Goal: Task Accomplishment & Management: Manage account settings

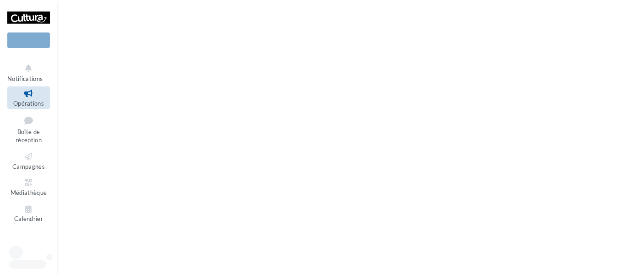
click at [27, 98] on link "Opérations" at bounding box center [28, 97] width 43 height 22
click at [27, 122] on icon at bounding box center [28, 120] width 37 height 12
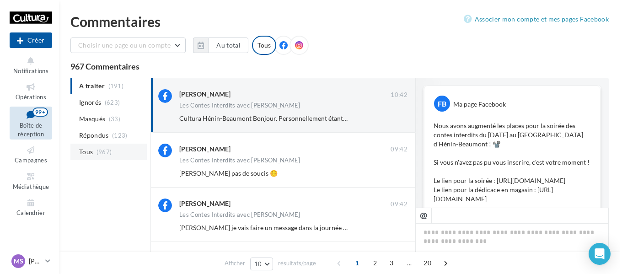
scroll to position [681, 0]
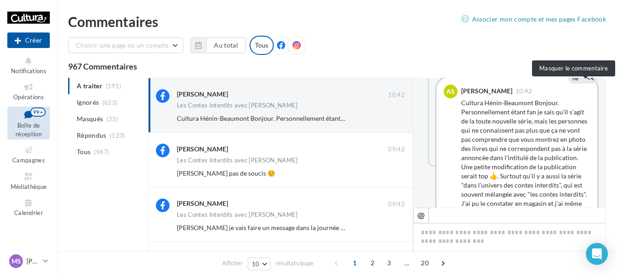
click at [586, 80] on icon at bounding box center [590, 77] width 8 height 6
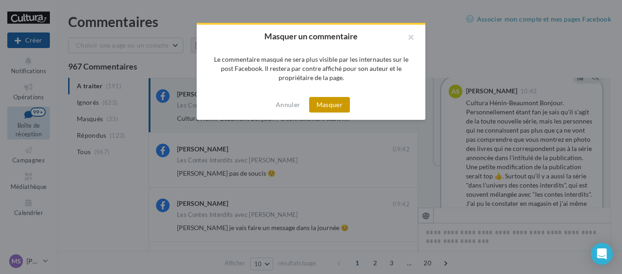
click at [322, 101] on button "Masquer" at bounding box center [329, 105] width 41 height 16
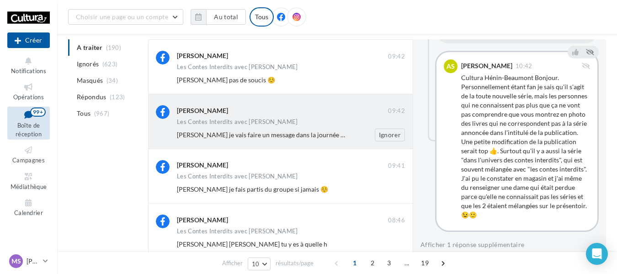
scroll to position [0, 0]
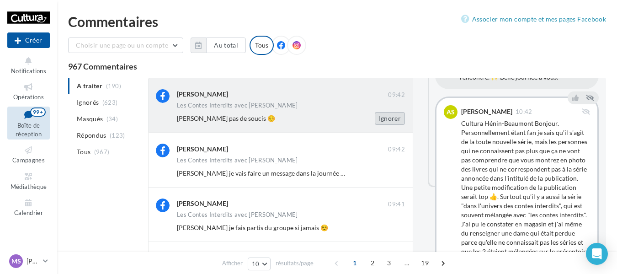
click at [398, 117] on button "Ignorer" at bounding box center [390, 118] width 30 height 13
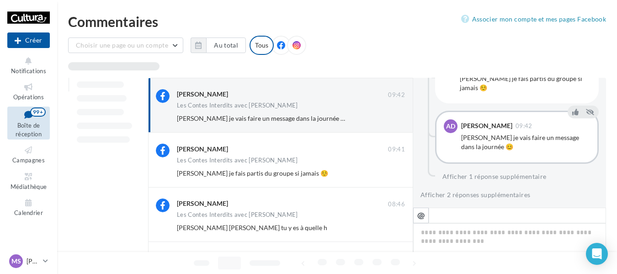
click at [398, 117] on button "Ignorer" at bounding box center [390, 118] width 30 height 13
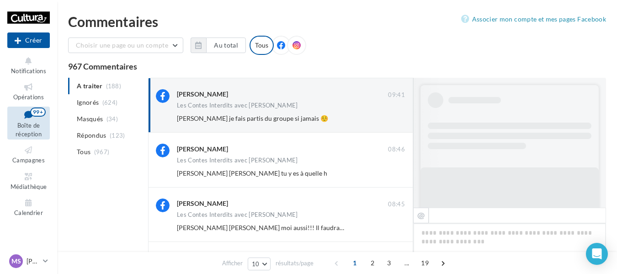
scroll to position [577, 0]
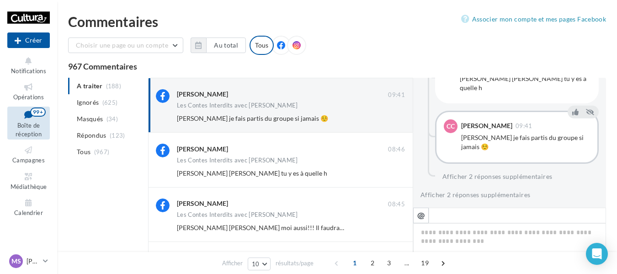
click at [398, 117] on button "Ignorer" at bounding box center [390, 118] width 30 height 13
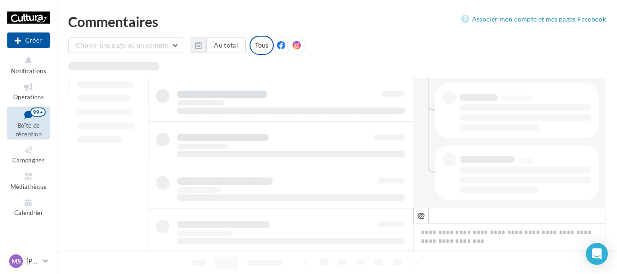
scroll to position [245, 0]
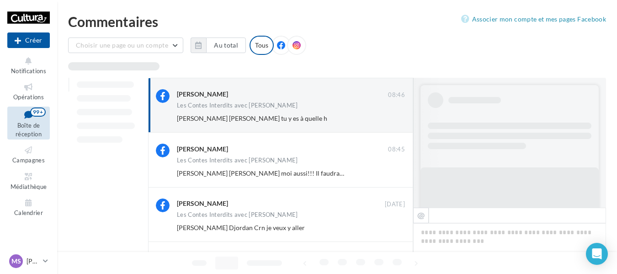
click at [398, 117] on button "Ignorer" at bounding box center [390, 118] width 30 height 13
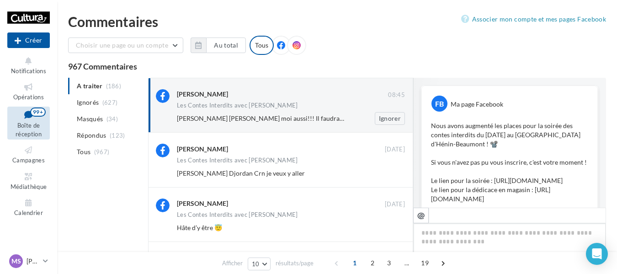
scroll to position [535, 0]
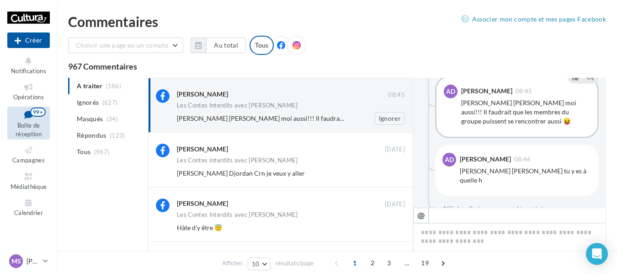
click at [315, 113] on div "[PERSON_NAME] [PERSON_NAME] moi aussi!!! Il faudrait que les membres du groupe …" at bounding box center [295, 118] width 236 height 13
click at [393, 115] on button "Ignorer" at bounding box center [390, 118] width 30 height 13
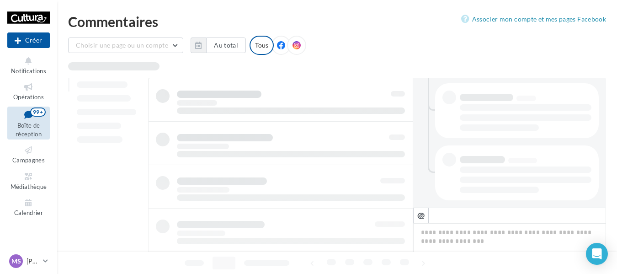
scroll to position [245, 0]
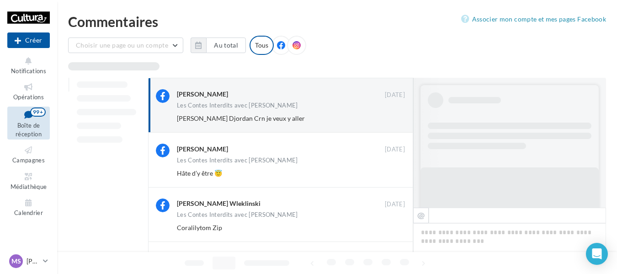
click at [393, 115] on button "Ignorer" at bounding box center [390, 118] width 30 height 13
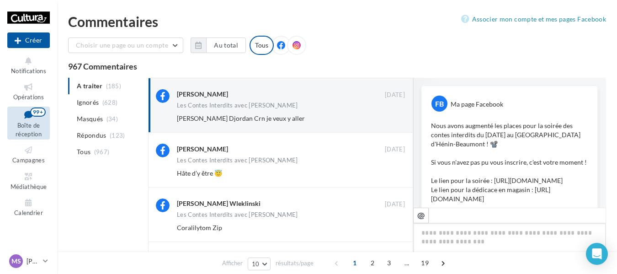
scroll to position [128, 0]
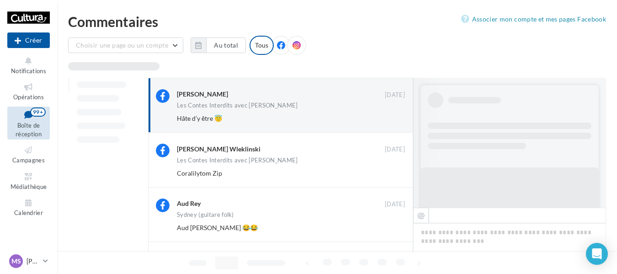
click at [393, 115] on button "Ignorer" at bounding box center [390, 118] width 30 height 13
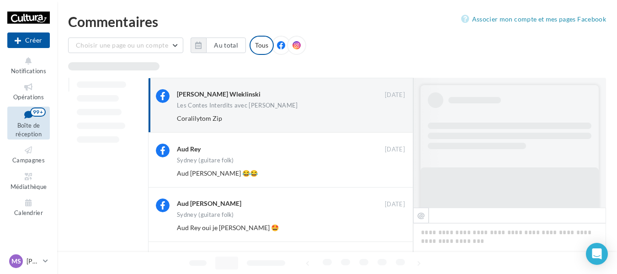
click at [393, 115] on button "Ignorer" at bounding box center [390, 118] width 30 height 13
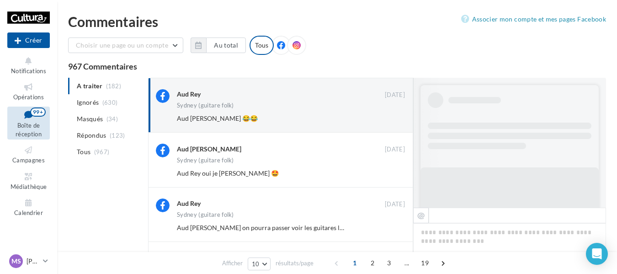
click at [393, 115] on button "Ignorer" at bounding box center [390, 118] width 30 height 13
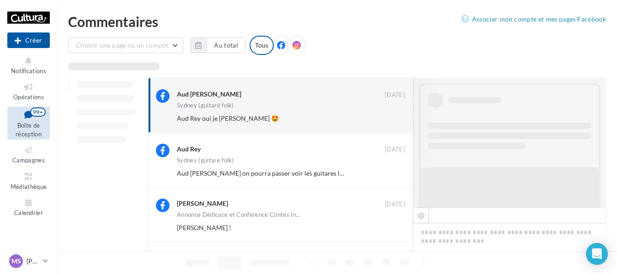
click at [393, 115] on button "Ignorer" at bounding box center [390, 118] width 30 height 13
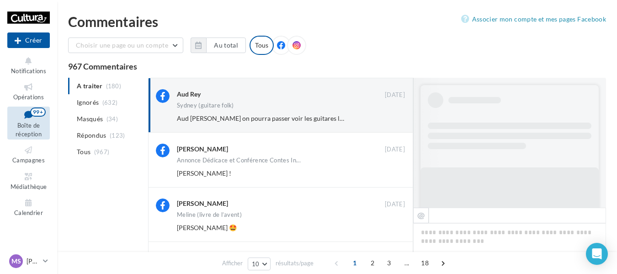
click at [393, 115] on button "Ignorer" at bounding box center [390, 118] width 30 height 13
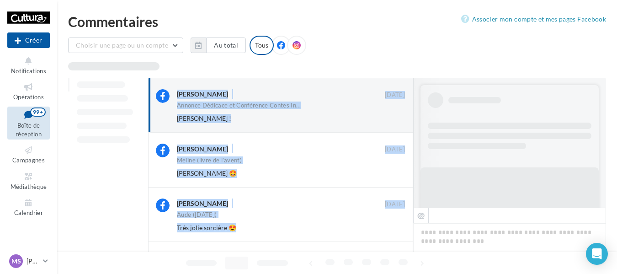
click at [393, 115] on button "Ignorer" at bounding box center [390, 118] width 30 height 13
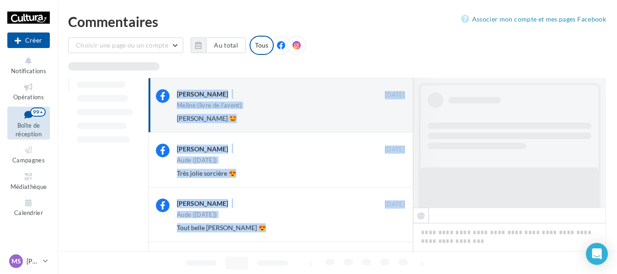
click at [393, 115] on button "Ignorer" at bounding box center [390, 118] width 30 height 13
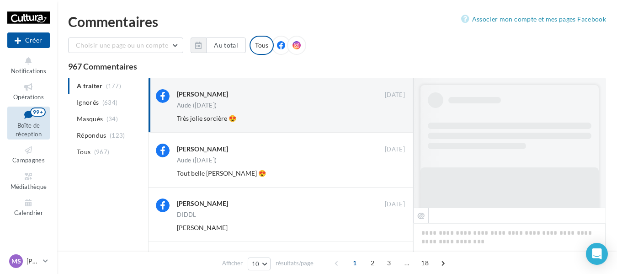
scroll to position [491, 0]
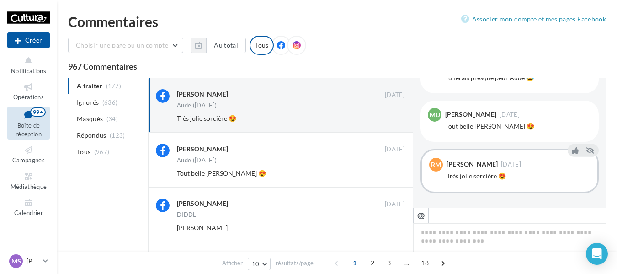
click at [393, 115] on button "Ignorer" at bounding box center [390, 118] width 30 height 13
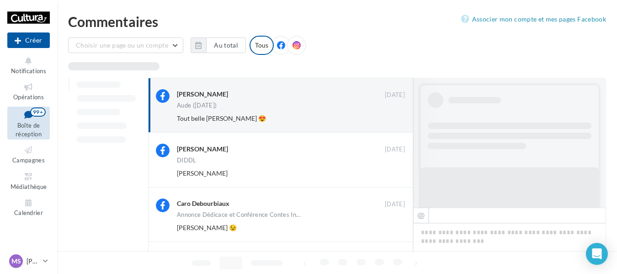
click at [393, 115] on button "Ignorer" at bounding box center [390, 118] width 30 height 13
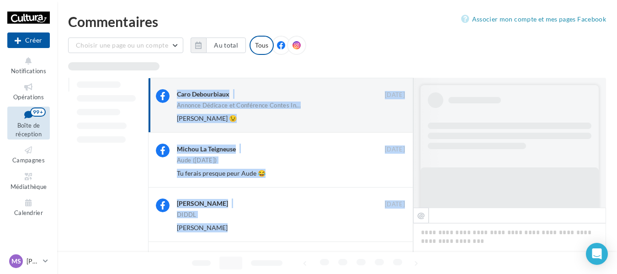
click at [393, 115] on button "Ignorer" at bounding box center [390, 118] width 30 height 13
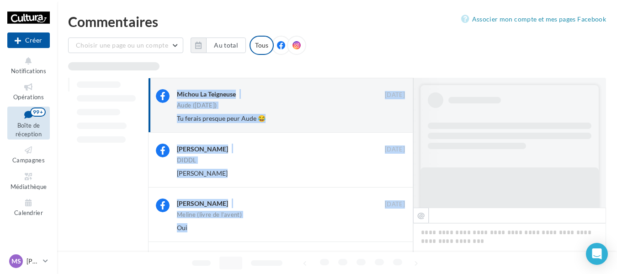
click at [393, 115] on button "Ignorer" at bounding box center [390, 118] width 30 height 13
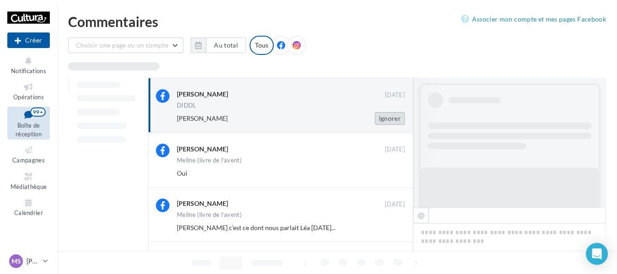
click at [391, 115] on button "Ignorer" at bounding box center [390, 118] width 30 height 13
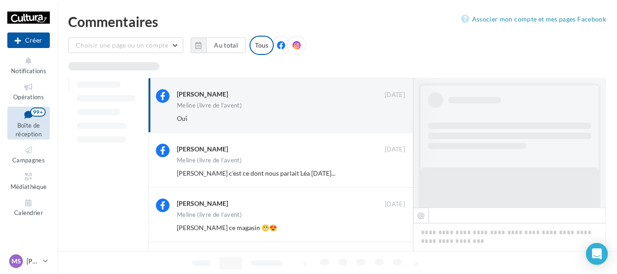
click at [391, 115] on button "Ignorer" at bounding box center [390, 118] width 30 height 13
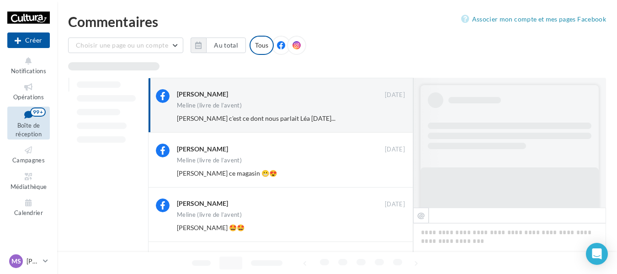
click at [391, 115] on button "Ignorer" at bounding box center [390, 118] width 30 height 13
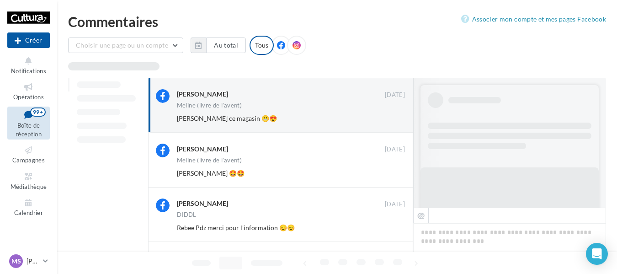
click at [391, 115] on button "Ignorer" at bounding box center [390, 118] width 30 height 13
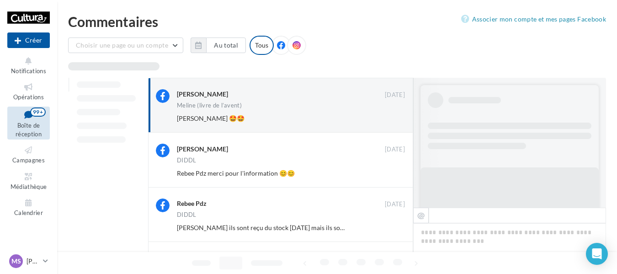
click at [391, 115] on button "Ignorer" at bounding box center [390, 118] width 30 height 13
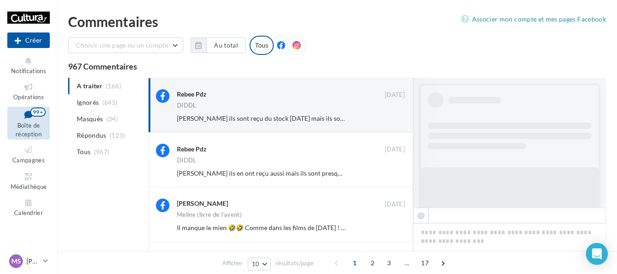
click at [391, 115] on button "Ignorer" at bounding box center [390, 118] width 30 height 13
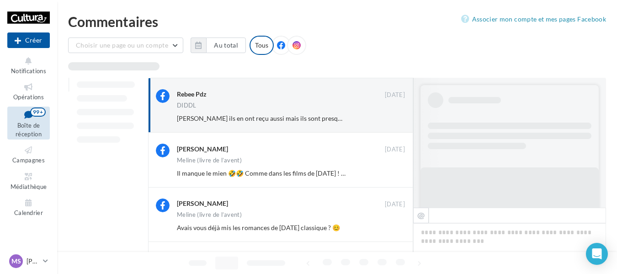
click at [391, 115] on button "Ignorer" at bounding box center [390, 118] width 30 height 13
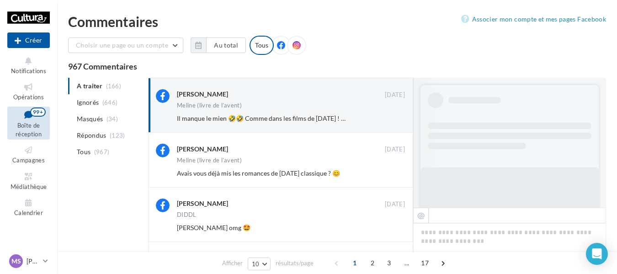
click at [391, 115] on button "Ignorer" at bounding box center [390, 118] width 30 height 13
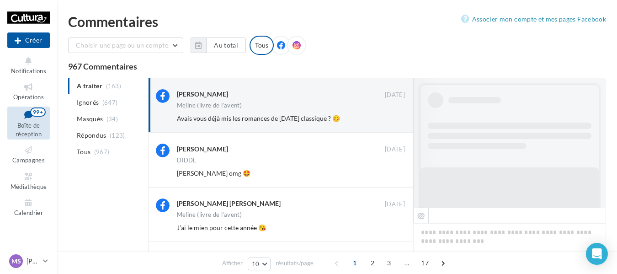
click at [391, 115] on button "Ignorer" at bounding box center [390, 118] width 30 height 13
click at [391, 115] on div "Ignorer" at bounding box center [382, 118] width 59 height 13
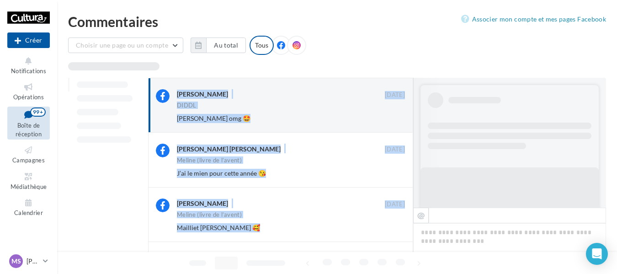
click at [391, 115] on button "Ignorer" at bounding box center [390, 118] width 30 height 13
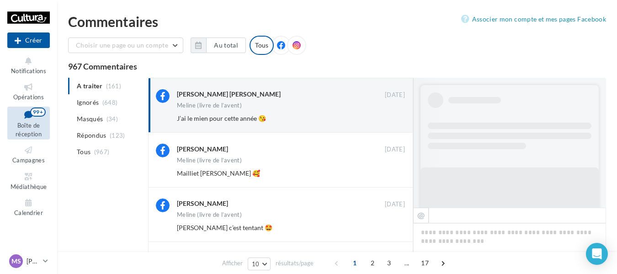
click at [391, 115] on button "Ignorer" at bounding box center [390, 118] width 30 height 13
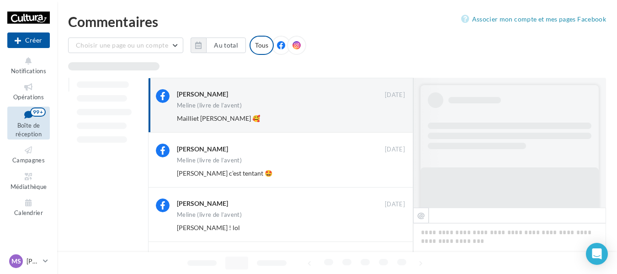
click at [391, 115] on button "Ignorer" at bounding box center [390, 118] width 30 height 13
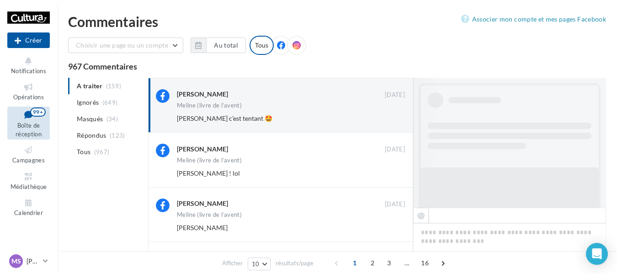
click at [391, 115] on button "Ignorer" at bounding box center [390, 118] width 30 height 13
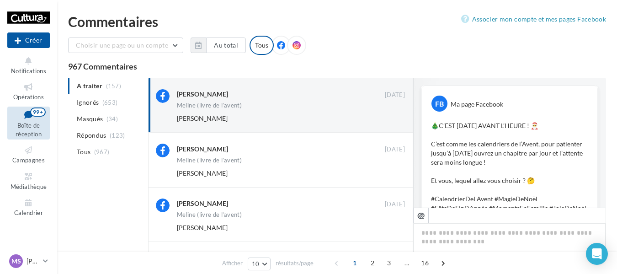
scroll to position [428, 0]
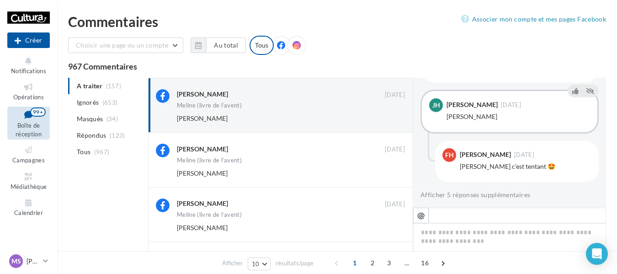
click at [391, 115] on button "Ignorer" at bounding box center [390, 118] width 30 height 13
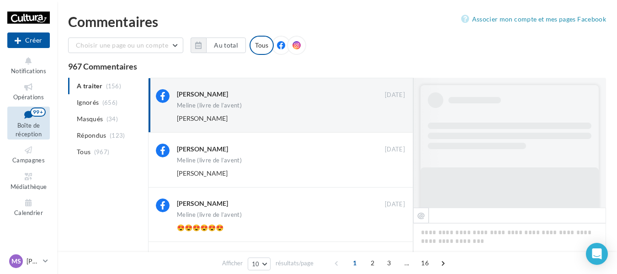
click at [391, 115] on button "Ignorer" at bounding box center [390, 118] width 30 height 13
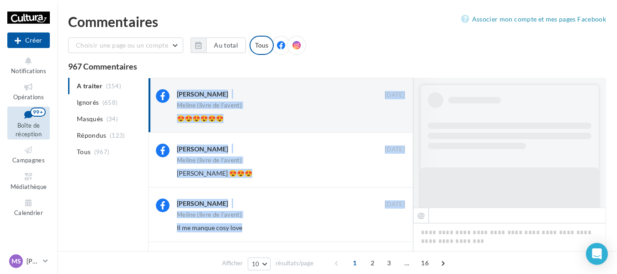
click at [391, 115] on button "Ignorer" at bounding box center [390, 118] width 30 height 13
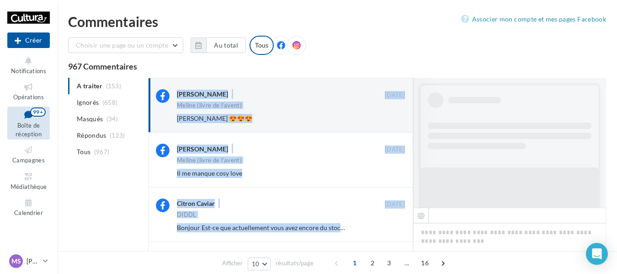
click at [391, 115] on button "Ignorer" at bounding box center [390, 118] width 30 height 13
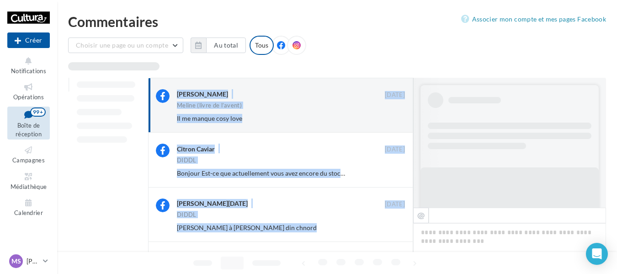
click at [391, 115] on button "Ignorer" at bounding box center [390, 118] width 30 height 13
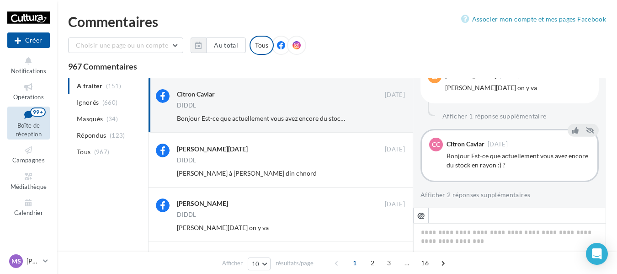
click at [391, 115] on button "Ignorer" at bounding box center [390, 118] width 30 height 13
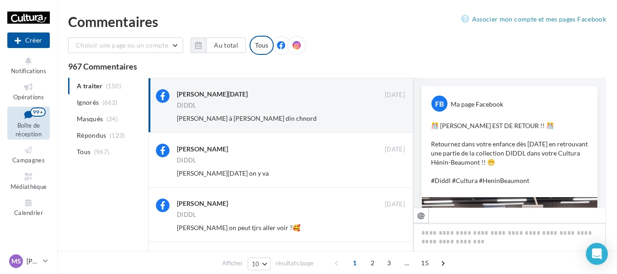
scroll to position [418, 0]
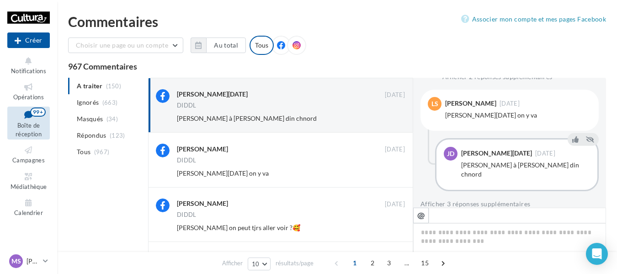
click at [391, 115] on button "Ignorer" at bounding box center [390, 118] width 30 height 13
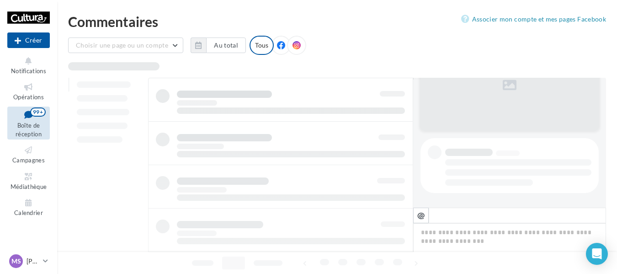
scroll to position [128, 0]
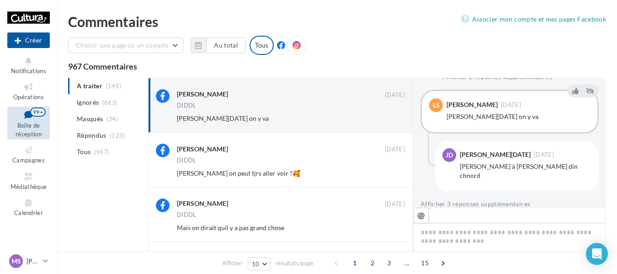
click at [391, 115] on button "Ignorer" at bounding box center [390, 118] width 30 height 13
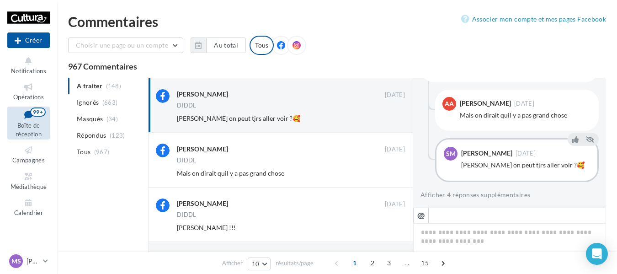
click at [391, 115] on button "Ignorer" at bounding box center [390, 118] width 30 height 13
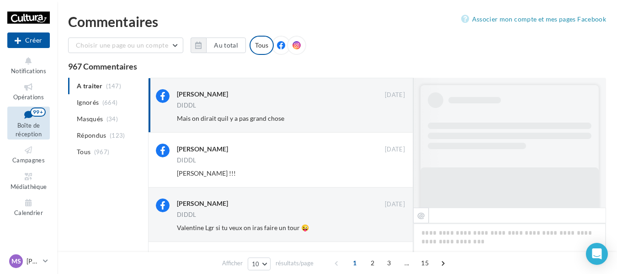
scroll to position [449, 0]
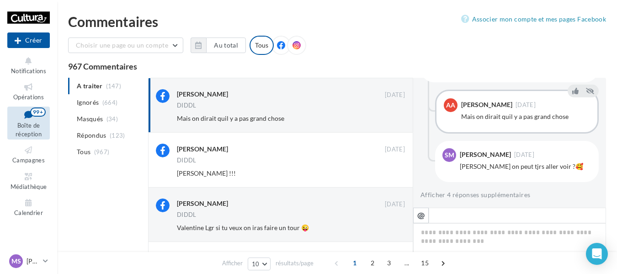
click at [391, 115] on button "Ignorer" at bounding box center [390, 118] width 30 height 13
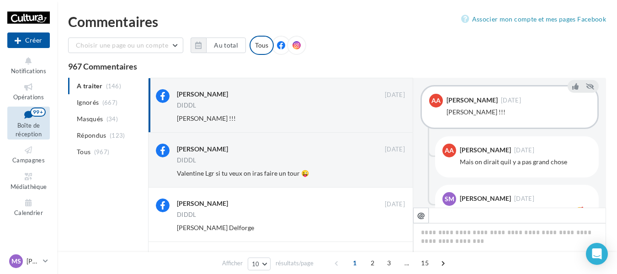
click at [391, 115] on button "Ignorer" at bounding box center [390, 118] width 30 height 13
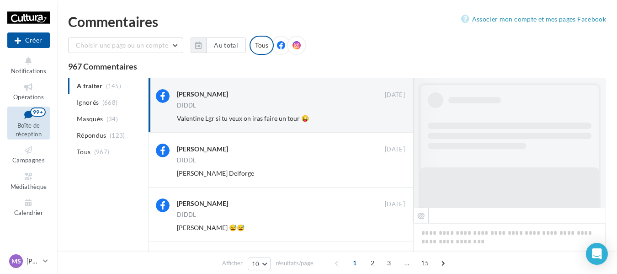
scroll to position [428, 0]
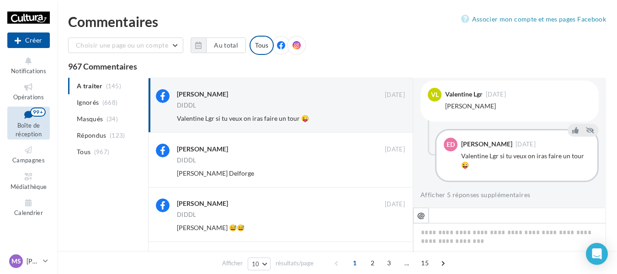
click at [391, 115] on button "Ignorer" at bounding box center [390, 118] width 30 height 13
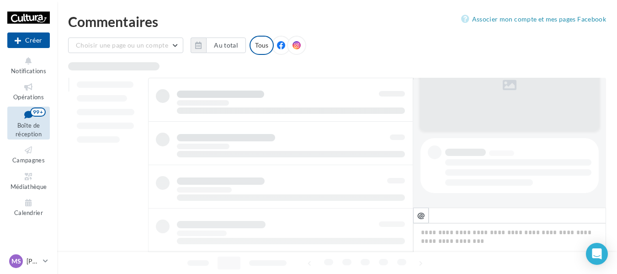
scroll to position [128, 0]
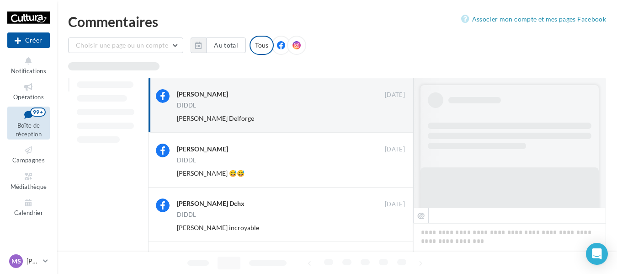
click at [391, 115] on button "Ignorer" at bounding box center [390, 118] width 30 height 13
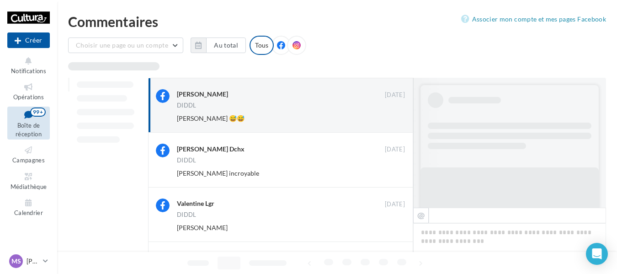
click at [391, 115] on button "Ignorer" at bounding box center [390, 118] width 30 height 13
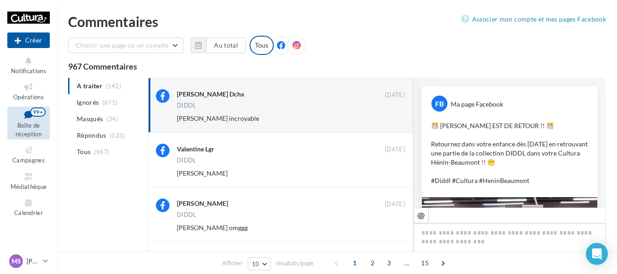
scroll to position [418, 0]
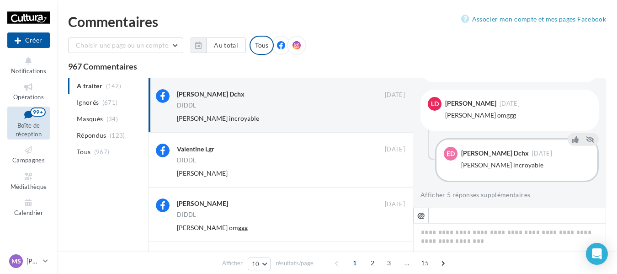
click at [391, 115] on button "Ignorer" at bounding box center [390, 118] width 30 height 13
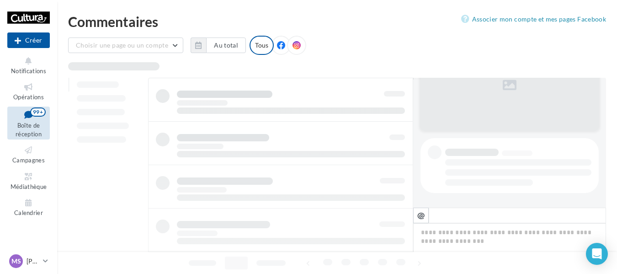
scroll to position [128, 0]
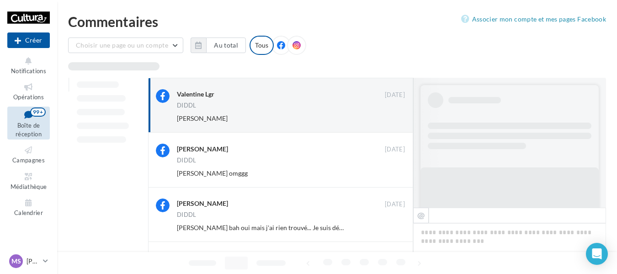
click at [391, 115] on button "Ignorer" at bounding box center [390, 118] width 30 height 13
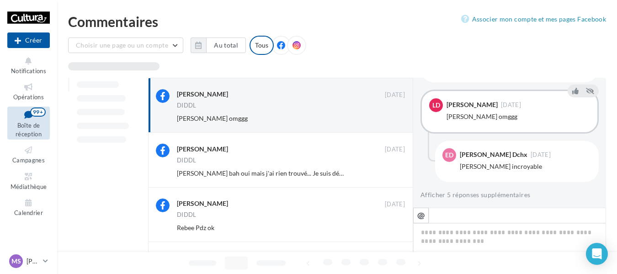
click at [391, 115] on button "Ignorer" at bounding box center [390, 118] width 30 height 13
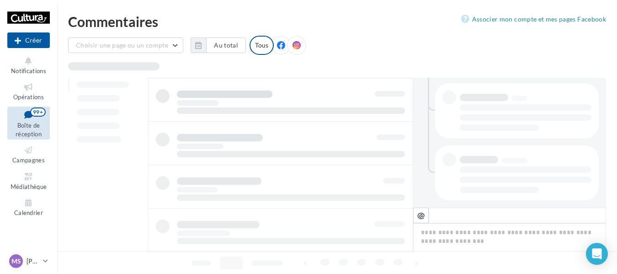
scroll to position [245, 0]
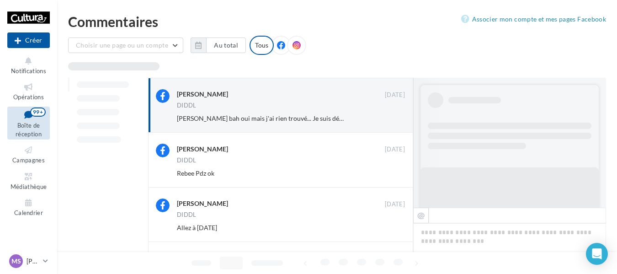
click at [391, 115] on button "Ignorer" at bounding box center [390, 118] width 30 height 13
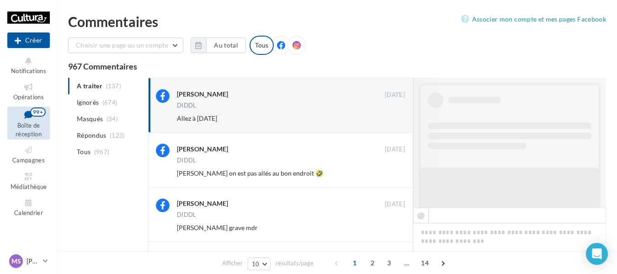
click at [391, 115] on button "Ignorer" at bounding box center [390, 118] width 30 height 13
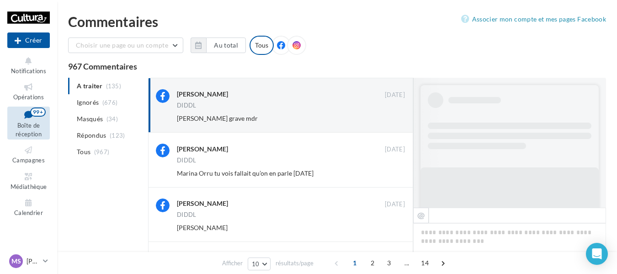
click at [391, 115] on button "Ignorer" at bounding box center [390, 118] width 30 height 13
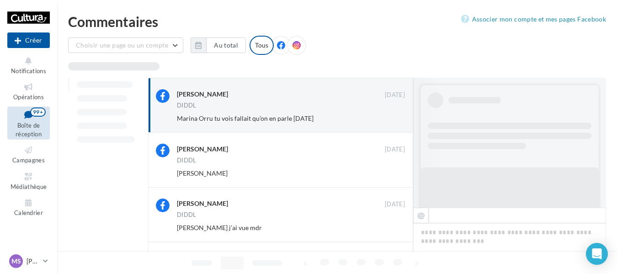
click at [391, 115] on button "Ignorer" at bounding box center [390, 118] width 30 height 13
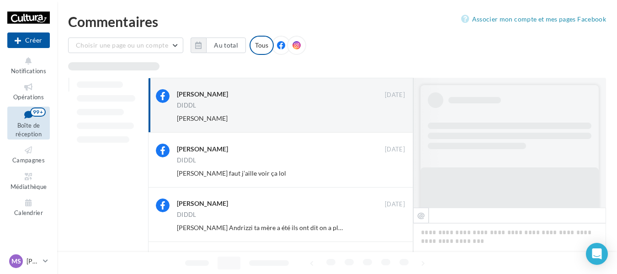
click at [391, 115] on button "Ignorer" at bounding box center [390, 118] width 30 height 13
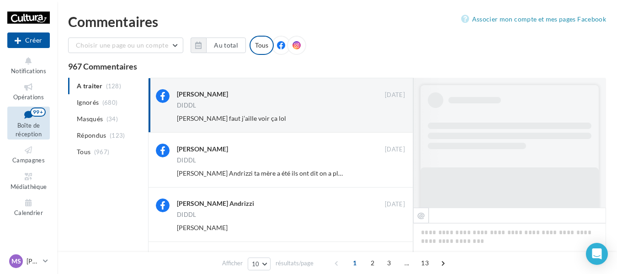
click at [391, 115] on button "Ignorer" at bounding box center [390, 118] width 30 height 13
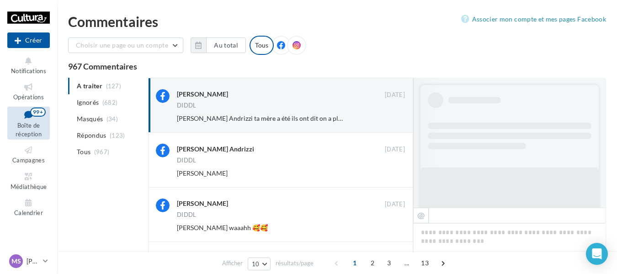
click at [391, 115] on button "Ignorer" at bounding box center [390, 118] width 30 height 13
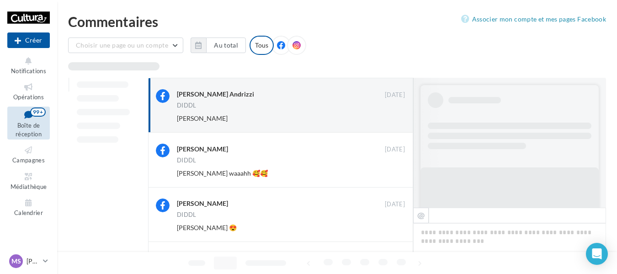
click at [391, 115] on button "Ignorer" at bounding box center [390, 118] width 30 height 13
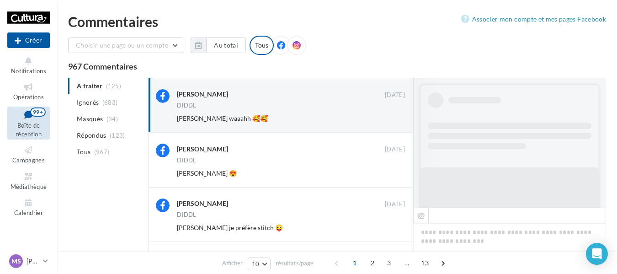
click at [391, 115] on button "Ignorer" at bounding box center [390, 118] width 30 height 13
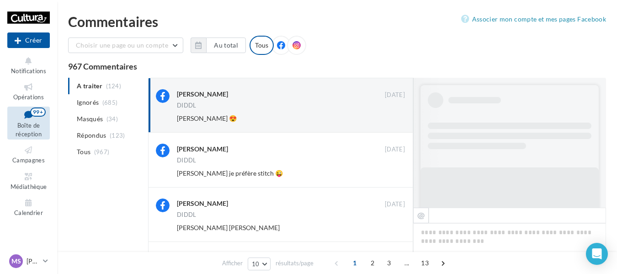
click at [391, 115] on button "Ignorer" at bounding box center [390, 118] width 30 height 13
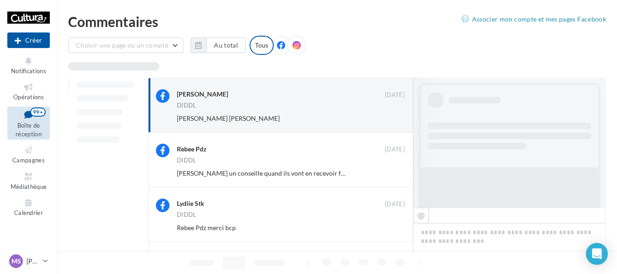
click at [391, 115] on button "Ignorer" at bounding box center [390, 118] width 30 height 13
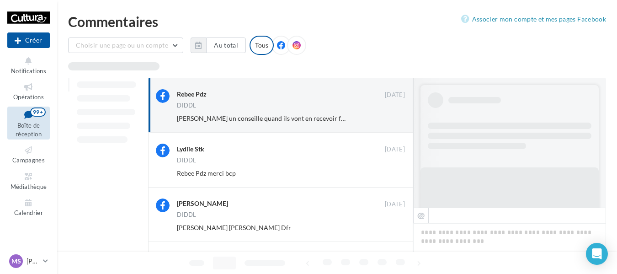
click at [391, 115] on button "Ignorer" at bounding box center [390, 118] width 30 height 13
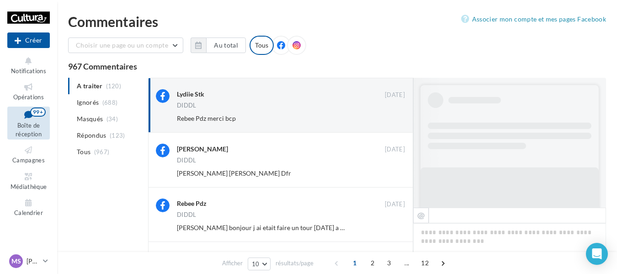
click at [391, 115] on button "Ignorer" at bounding box center [390, 118] width 30 height 13
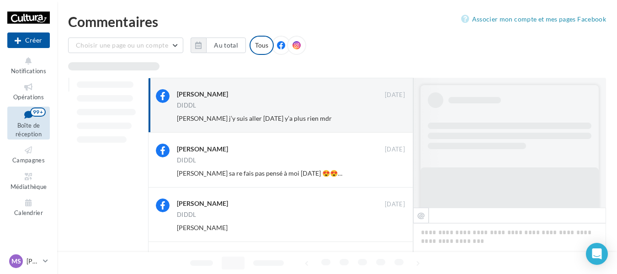
click at [391, 115] on button "Ignorer" at bounding box center [390, 118] width 30 height 13
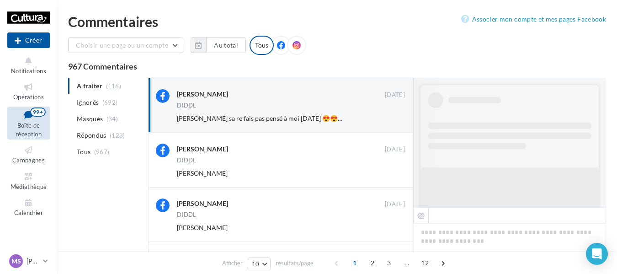
click at [391, 115] on button "Ignorer" at bounding box center [390, 118] width 30 height 13
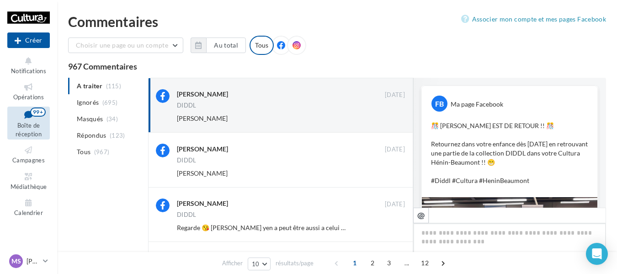
click at [391, 115] on button "Ignorer" at bounding box center [390, 118] width 30 height 13
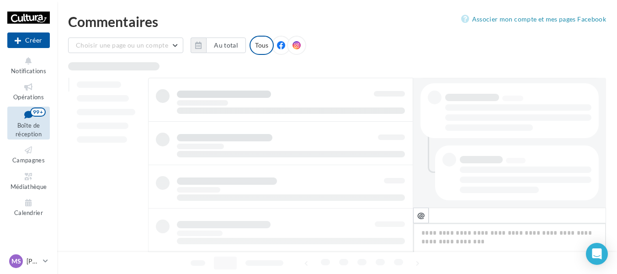
scroll to position [183, 0]
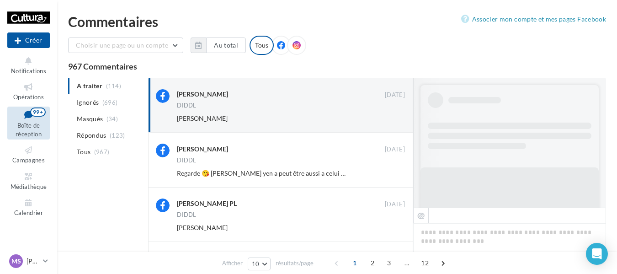
click at [391, 115] on button "Ignorer" at bounding box center [390, 118] width 30 height 13
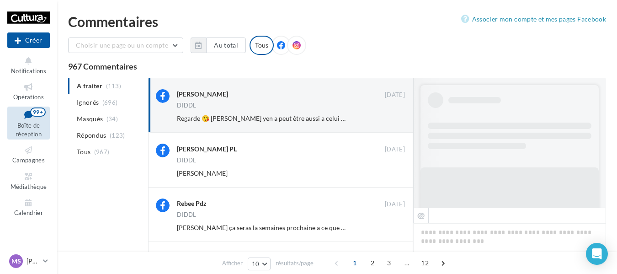
click at [391, 115] on button "Ignorer" at bounding box center [390, 118] width 30 height 13
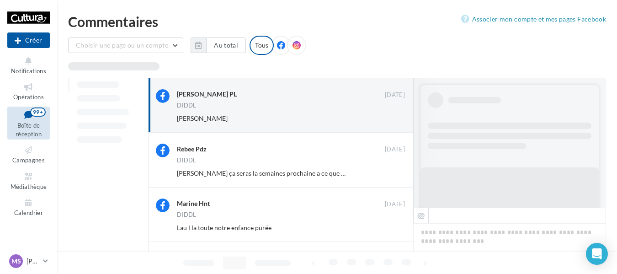
click at [391, 115] on button "Ignorer" at bounding box center [390, 118] width 30 height 13
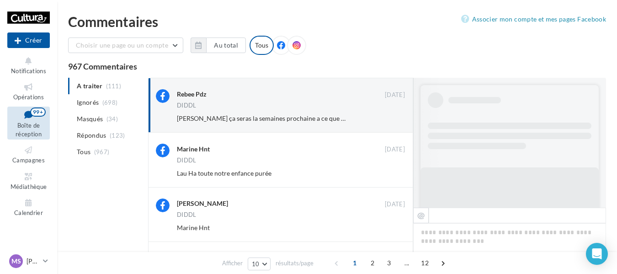
click at [391, 115] on button "Ignorer" at bounding box center [390, 118] width 30 height 13
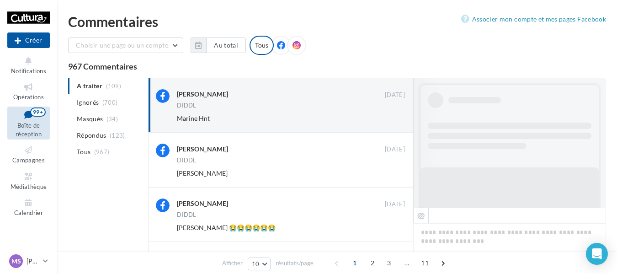
click at [391, 115] on button "Ignorer" at bounding box center [390, 118] width 30 height 13
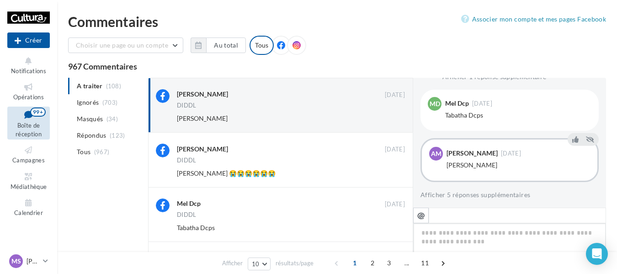
click at [391, 115] on button "Ignorer" at bounding box center [390, 118] width 30 height 13
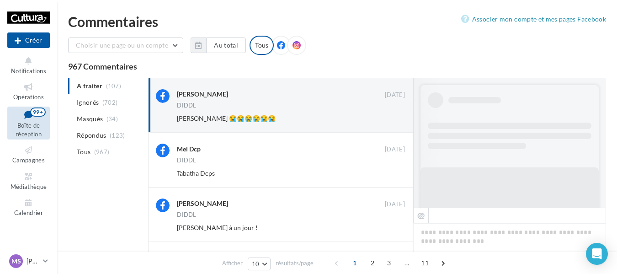
click at [391, 115] on button "Ignorer" at bounding box center [390, 118] width 30 height 13
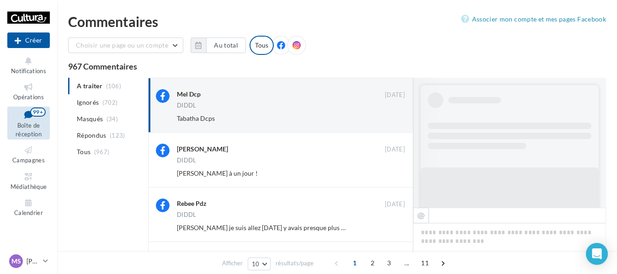
click at [391, 115] on button "Ignorer" at bounding box center [390, 118] width 30 height 13
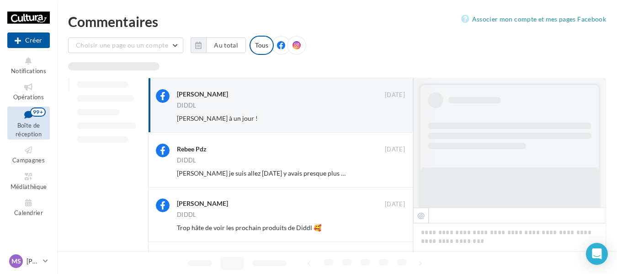
click at [391, 115] on button "Ignorer" at bounding box center [390, 118] width 30 height 13
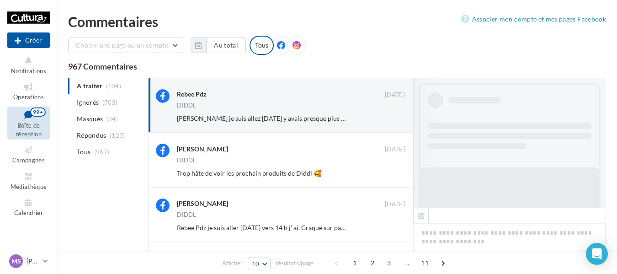
scroll to position [494, 0]
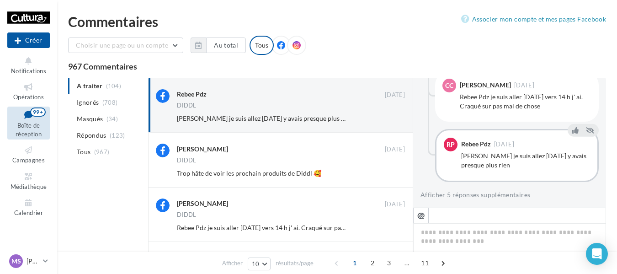
click at [391, 115] on button "Ignorer" at bounding box center [390, 118] width 30 height 13
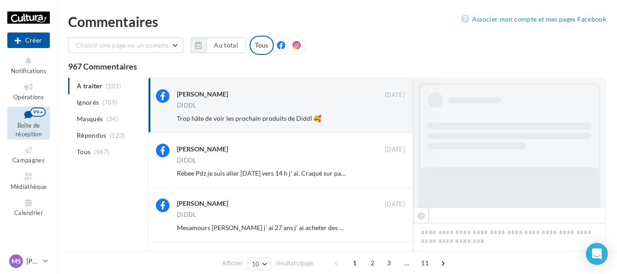
click at [391, 115] on button "Ignorer" at bounding box center [390, 118] width 30 height 13
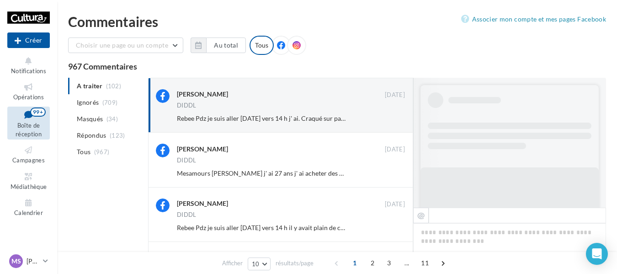
click at [391, 115] on button "Ignorer" at bounding box center [390, 118] width 30 height 13
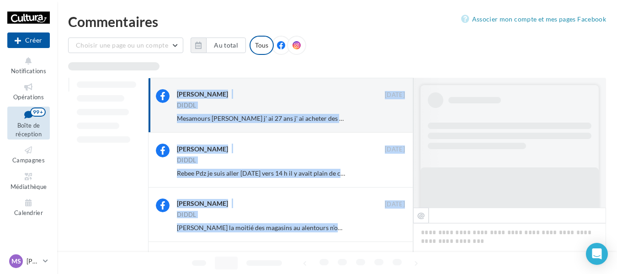
click at [391, 115] on button "Ignorer" at bounding box center [390, 118] width 30 height 13
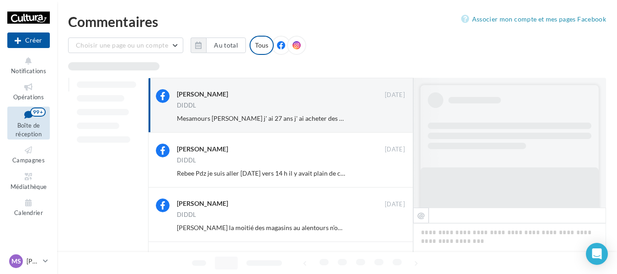
click at [391, 115] on div "Ignorer" at bounding box center [382, 118] width 59 height 13
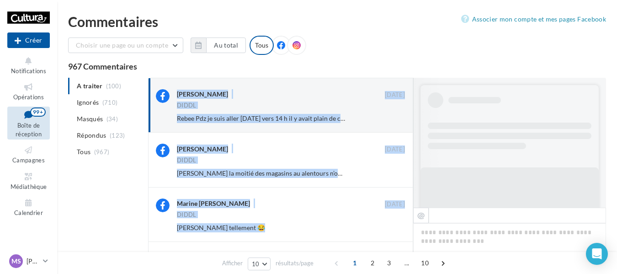
click at [391, 115] on button "Ignorer" at bounding box center [390, 118] width 30 height 13
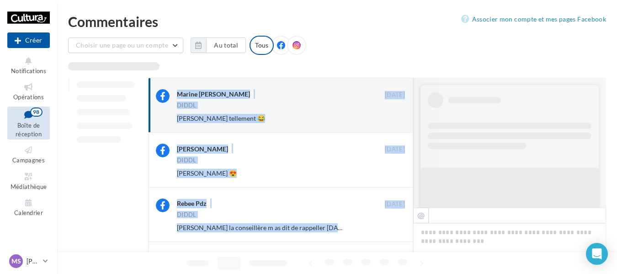
click at [391, 115] on button "Ignorer" at bounding box center [390, 118] width 30 height 13
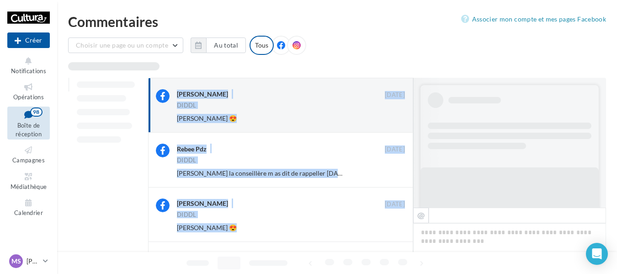
click at [391, 115] on button "Ignorer" at bounding box center [390, 118] width 30 height 13
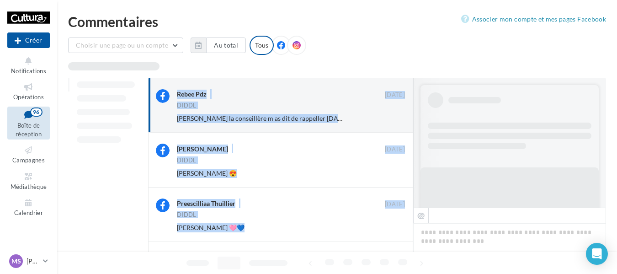
click at [391, 115] on button "Ignorer" at bounding box center [390, 118] width 30 height 13
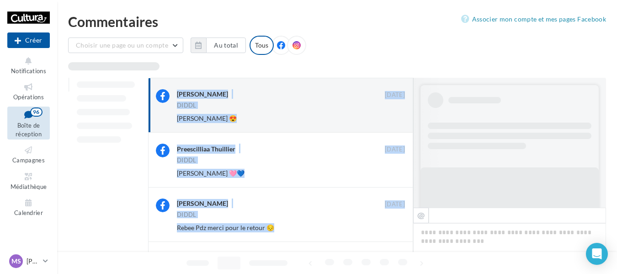
click at [391, 115] on button "Ignorer" at bounding box center [390, 118] width 30 height 13
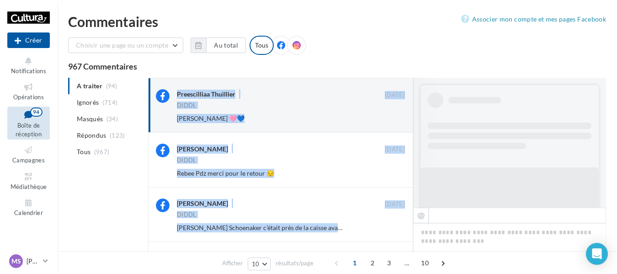
click at [391, 115] on button "Ignorer" at bounding box center [390, 118] width 30 height 13
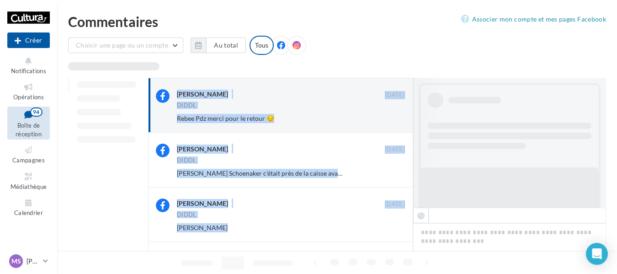
click at [391, 115] on button "Ignorer" at bounding box center [390, 118] width 30 height 13
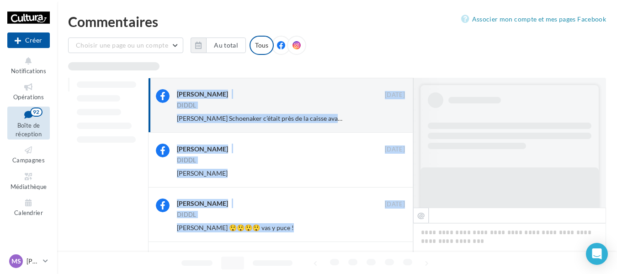
click at [391, 115] on button "Ignorer" at bounding box center [390, 118] width 30 height 13
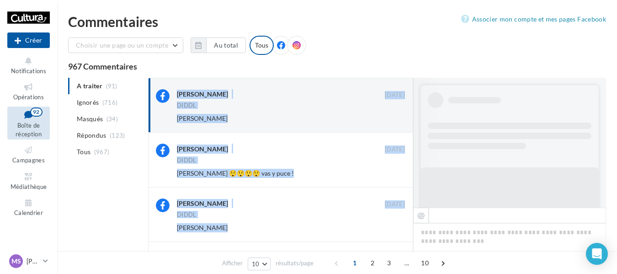
click at [391, 115] on button "Ignorer" at bounding box center [390, 118] width 30 height 13
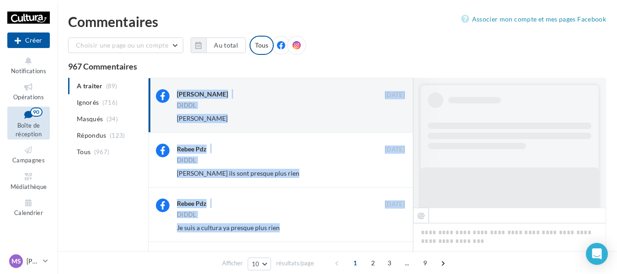
click at [391, 115] on button "Ignorer" at bounding box center [390, 118] width 30 height 13
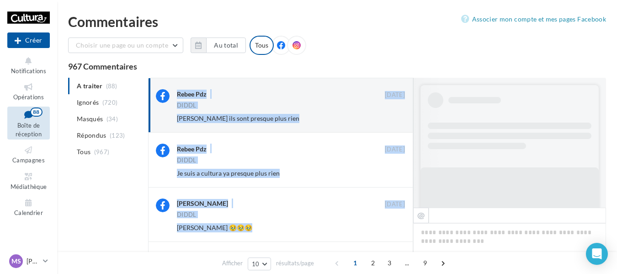
click at [391, 115] on button "Ignorer" at bounding box center [390, 118] width 30 height 13
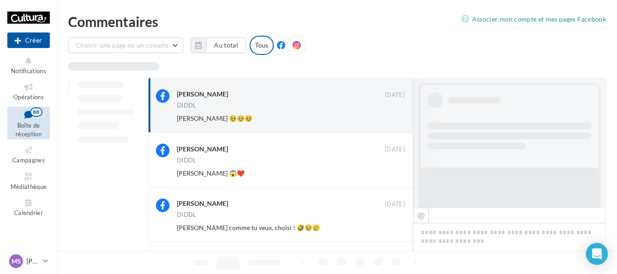
click at [391, 115] on button "Ignorer" at bounding box center [390, 118] width 30 height 13
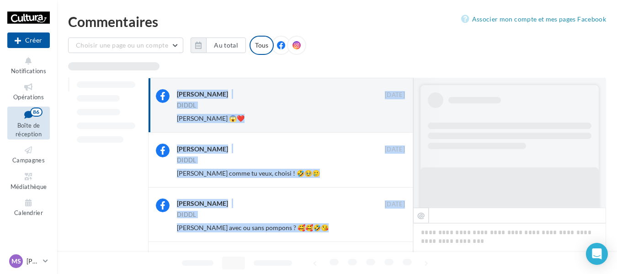
click at [391, 115] on button "Ignorer" at bounding box center [390, 118] width 30 height 13
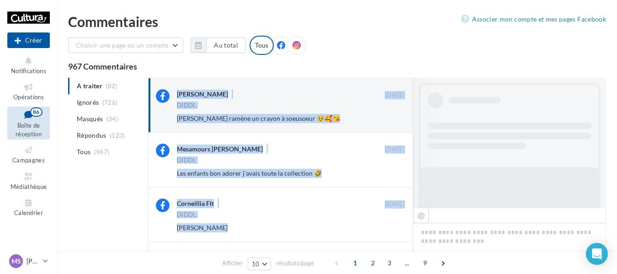
click at [391, 115] on button "Ignorer" at bounding box center [390, 118] width 30 height 13
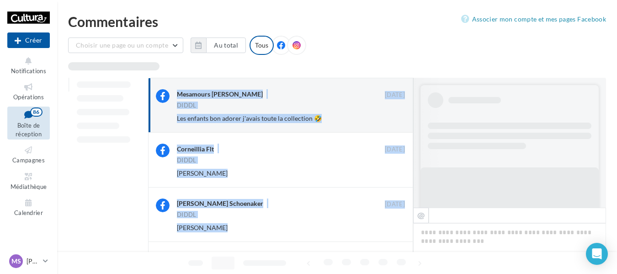
click at [391, 115] on button "Ignorer" at bounding box center [390, 118] width 30 height 13
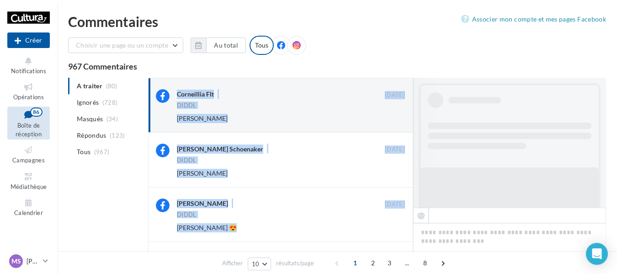
click at [391, 115] on button "Ignorer" at bounding box center [390, 118] width 30 height 13
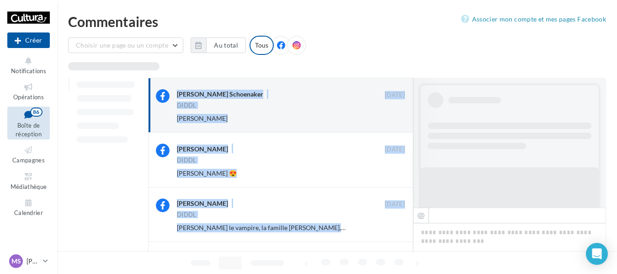
click at [391, 115] on button "Ignorer" at bounding box center [390, 118] width 30 height 13
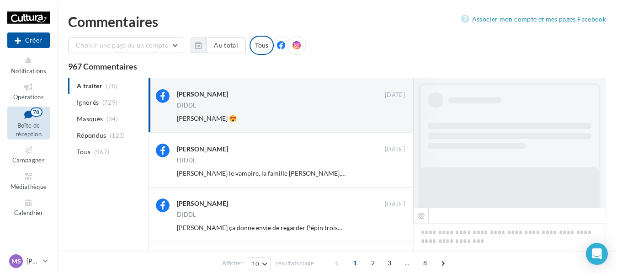
click at [391, 115] on button "Ignorer" at bounding box center [390, 118] width 30 height 13
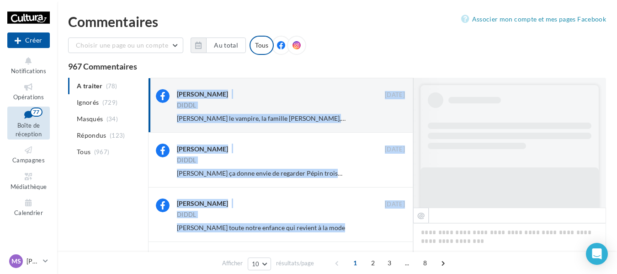
click at [391, 115] on button "Ignorer" at bounding box center [390, 118] width 30 height 13
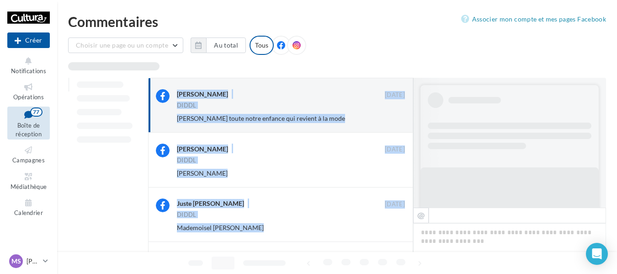
click at [391, 115] on button "Ignorer" at bounding box center [390, 118] width 30 height 13
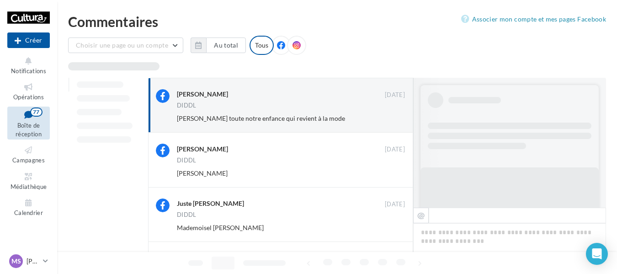
click at [391, 115] on div "Ignorer" at bounding box center [382, 118] width 59 height 13
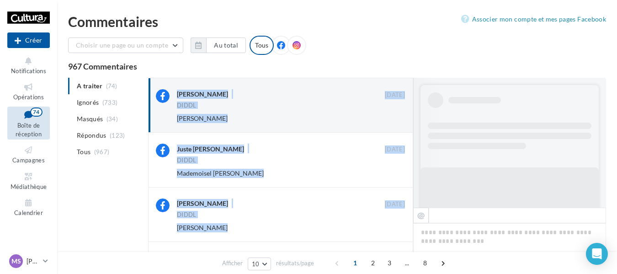
click at [391, 115] on button "Ignorer" at bounding box center [390, 118] width 30 height 13
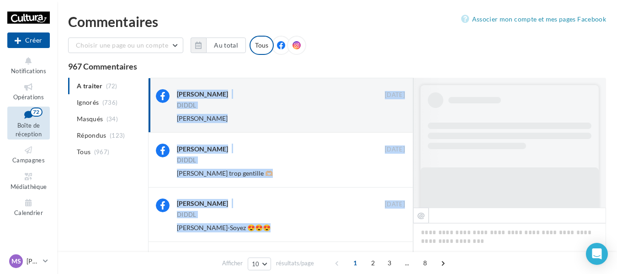
click at [391, 115] on button "Ignorer" at bounding box center [390, 118] width 30 height 13
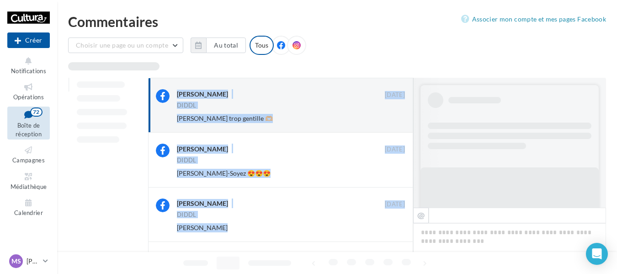
click at [391, 115] on button "Ignorer" at bounding box center [390, 118] width 30 height 13
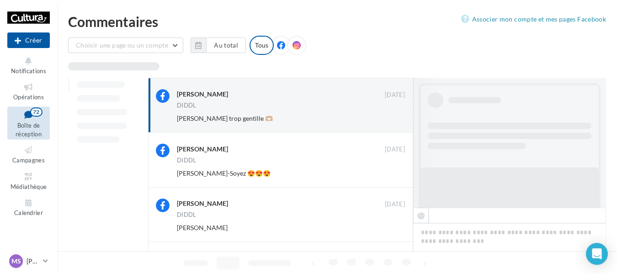
click at [391, 115] on div "Ignorer" at bounding box center [382, 118] width 59 height 13
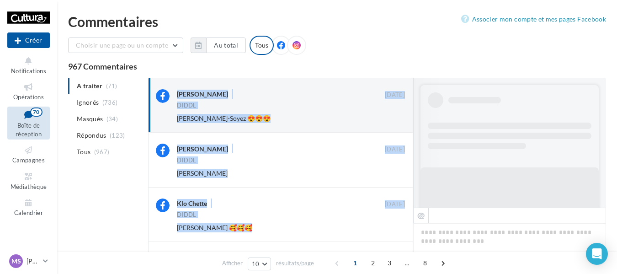
click at [391, 115] on button "Ignorer" at bounding box center [390, 118] width 30 height 13
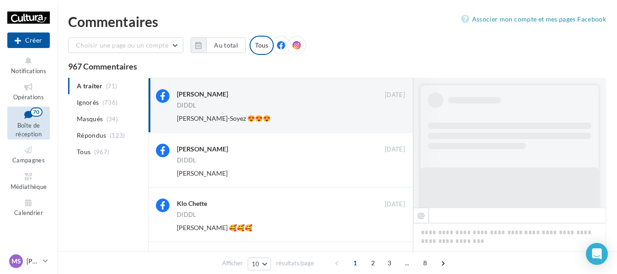
click at [391, 115] on div "Ignorer" at bounding box center [382, 118] width 59 height 13
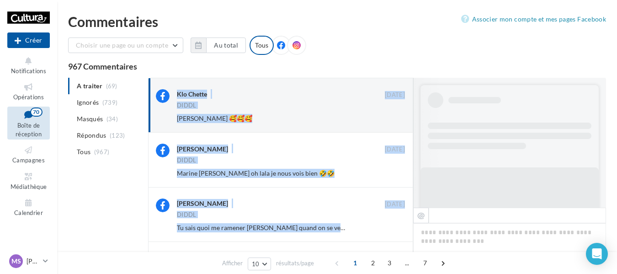
click at [391, 115] on button "Ignorer" at bounding box center [390, 118] width 30 height 13
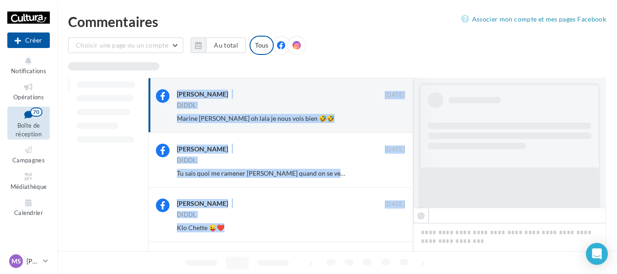
click at [391, 115] on button "Ignorer" at bounding box center [390, 118] width 30 height 13
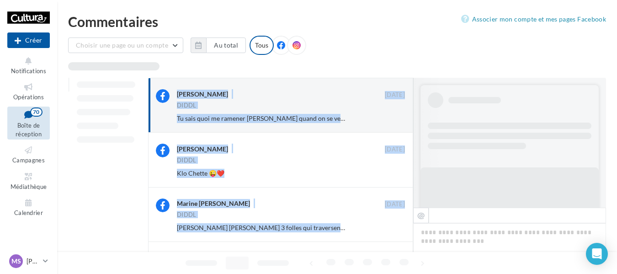
click at [391, 115] on button "Ignorer" at bounding box center [390, 118] width 30 height 13
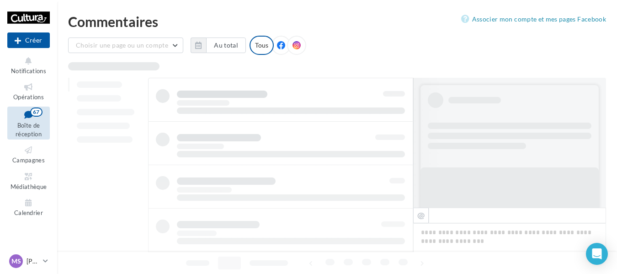
click at [427, 78] on div at bounding box center [442, 143] width 59 height 130
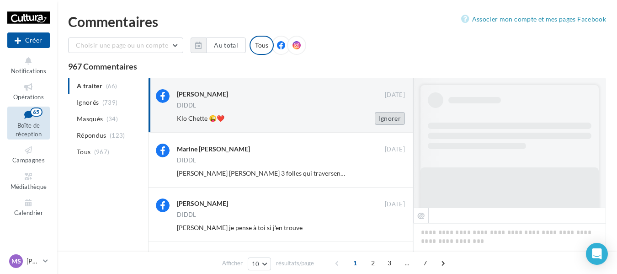
click at [395, 114] on button "Ignorer" at bounding box center [390, 118] width 30 height 13
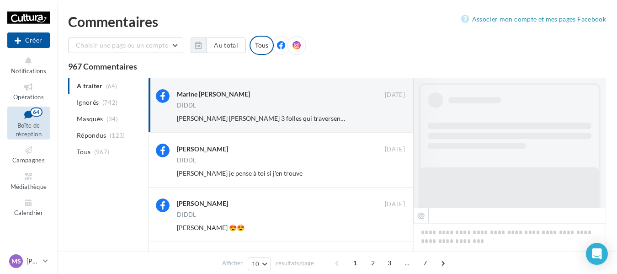
click at [395, 114] on button "Ignorer" at bounding box center [390, 118] width 30 height 13
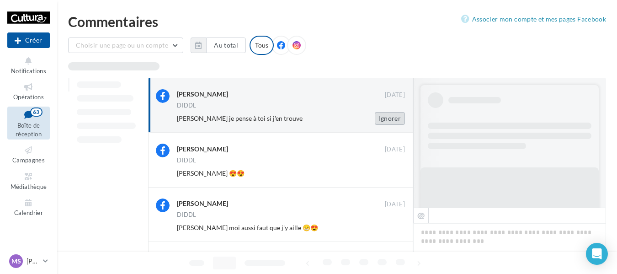
click at [381, 114] on button "Ignorer" at bounding box center [390, 118] width 30 height 13
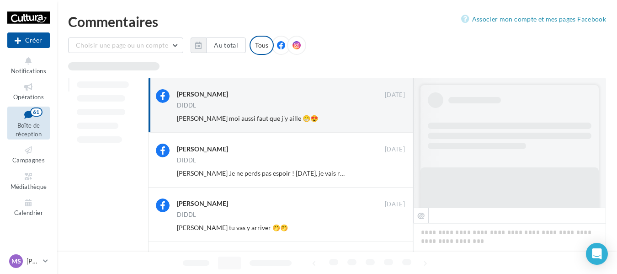
click at [383, 118] on button "Ignorer" at bounding box center [390, 118] width 30 height 13
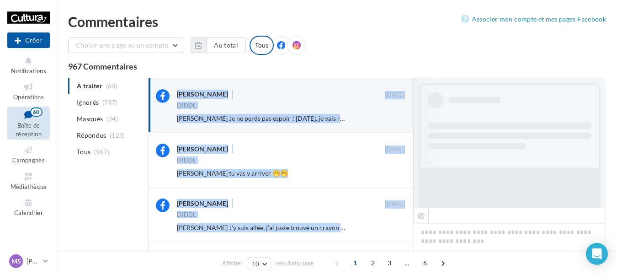
click at [383, 118] on button "Ignorer" at bounding box center [390, 118] width 30 height 13
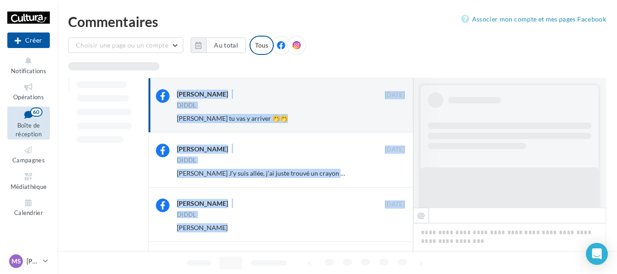
click at [383, 118] on button "Ignorer" at bounding box center [390, 118] width 30 height 13
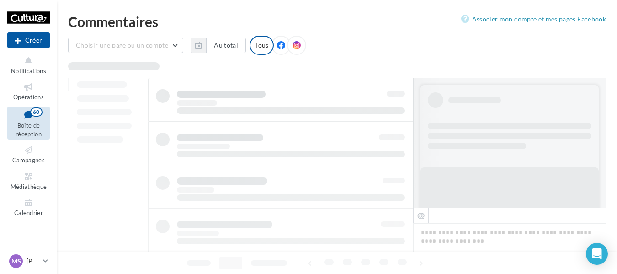
click at [414, 63] on div at bounding box center [337, 66] width 538 height 8
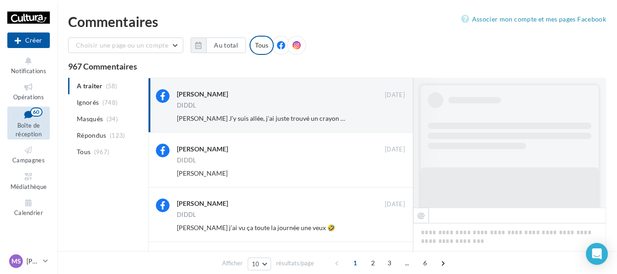
click at [396, 115] on button "Ignorer" at bounding box center [390, 118] width 30 height 13
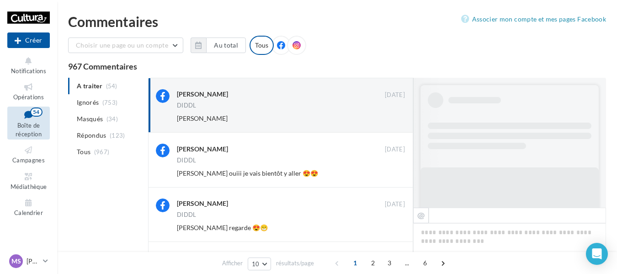
click at [396, 115] on button "Ignorer" at bounding box center [390, 118] width 30 height 13
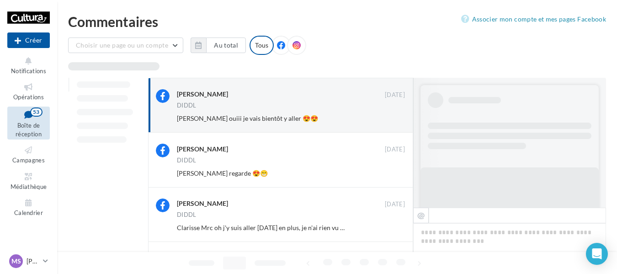
click at [396, 115] on button "Ignorer" at bounding box center [390, 118] width 30 height 13
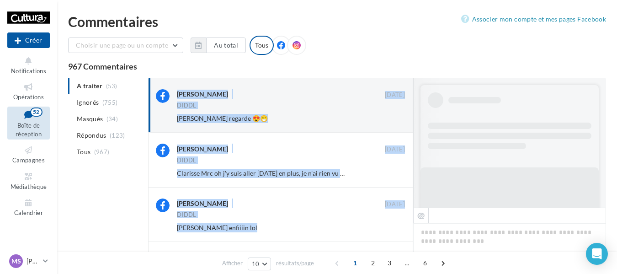
click at [396, 115] on button "Ignorer" at bounding box center [390, 118] width 30 height 13
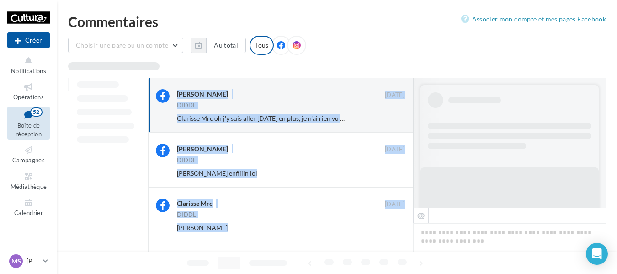
click at [396, 115] on button "Ignorer" at bounding box center [390, 118] width 30 height 13
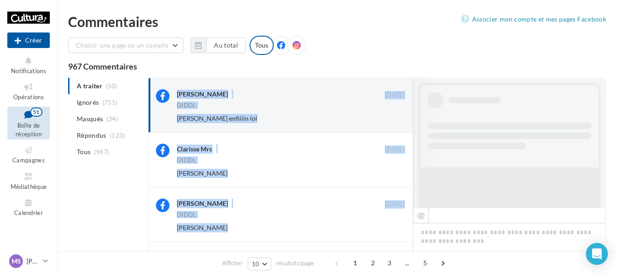
click at [396, 115] on button "Ignorer" at bounding box center [390, 118] width 30 height 13
click at [396, 115] on div "Ignorer" at bounding box center [382, 118] width 59 height 13
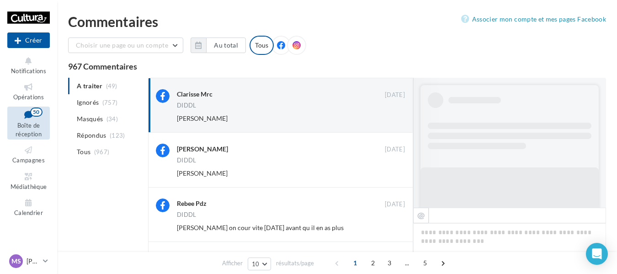
click at [393, 117] on button "Ignorer" at bounding box center [390, 118] width 30 height 13
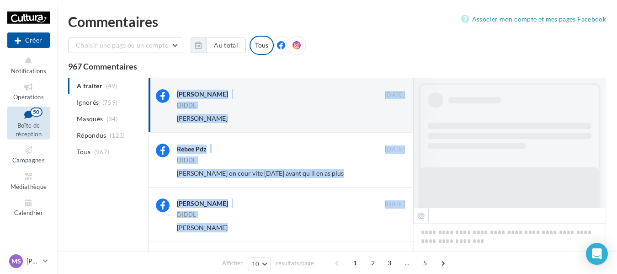
click at [393, 117] on button "Ignorer" at bounding box center [390, 118] width 30 height 13
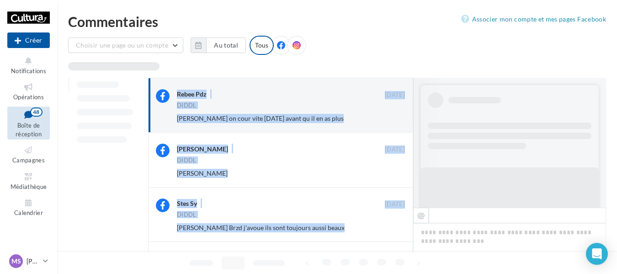
click at [393, 117] on button "Ignorer" at bounding box center [390, 118] width 30 height 13
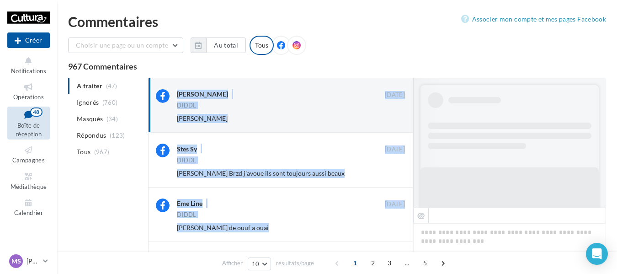
click at [393, 117] on button "Ignorer" at bounding box center [390, 118] width 30 height 13
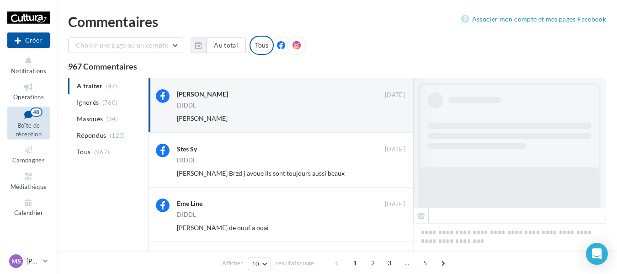
click at [393, 117] on div "Ignorer" at bounding box center [382, 118] width 59 height 13
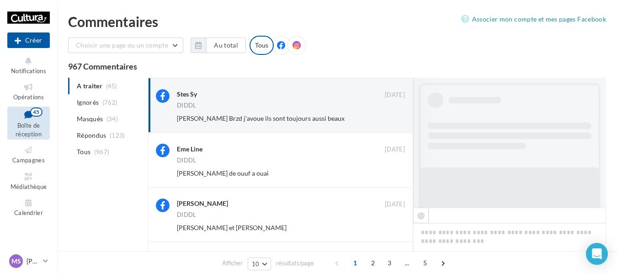
click at [393, 117] on button "Ignorer" at bounding box center [390, 118] width 30 height 13
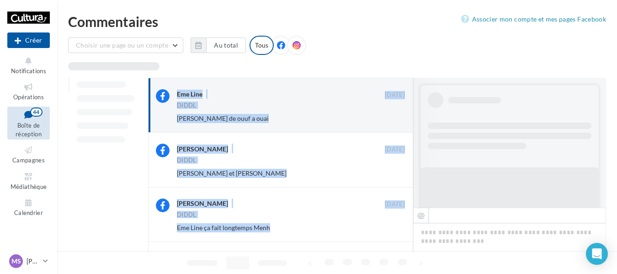
click at [393, 117] on button "Ignorer" at bounding box center [390, 118] width 30 height 13
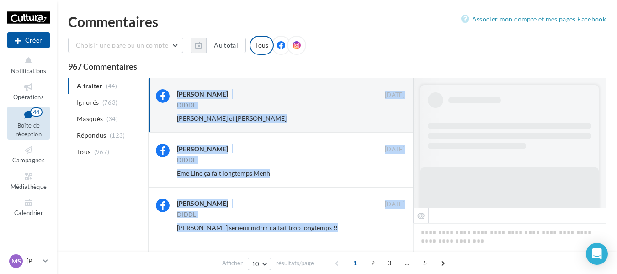
click at [393, 117] on button "Ignorer" at bounding box center [390, 118] width 30 height 13
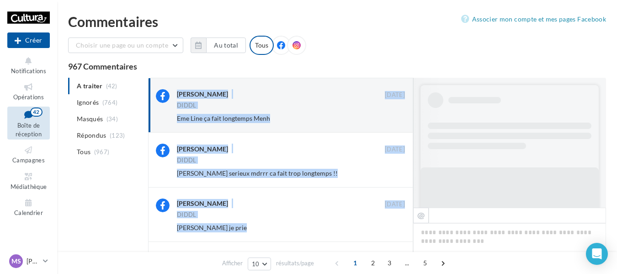
click at [393, 117] on button "Ignorer" at bounding box center [390, 118] width 30 height 13
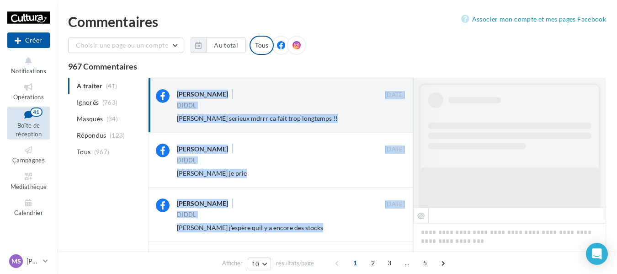
click at [393, 117] on button "Ignorer" at bounding box center [390, 118] width 30 height 13
click at [393, 117] on div "Ignorer" at bounding box center [382, 118] width 59 height 13
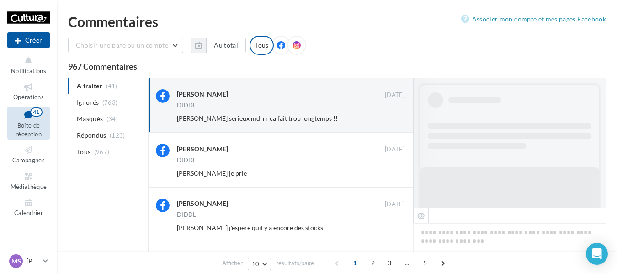
click at [393, 117] on div "Ignorer" at bounding box center [382, 118] width 59 height 13
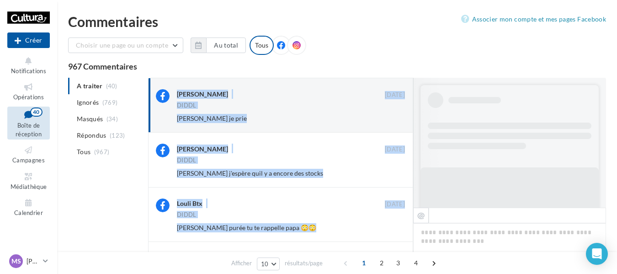
click at [393, 117] on button "Ignorer" at bounding box center [390, 118] width 30 height 13
click at [393, 117] on div "Ignorer" at bounding box center [382, 118] width 59 height 13
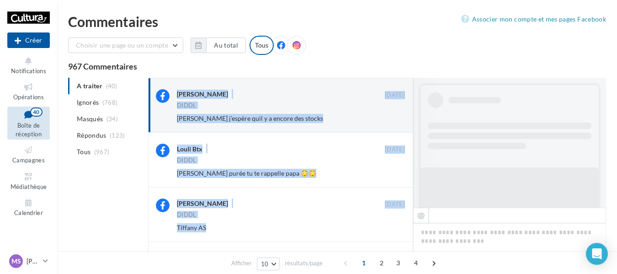
click at [393, 117] on button "Ignorer" at bounding box center [390, 118] width 30 height 13
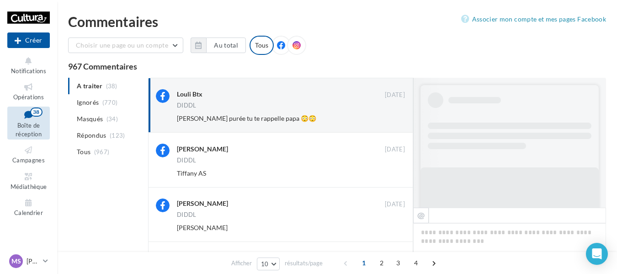
click at [393, 117] on button "Ignorer" at bounding box center [390, 118] width 30 height 13
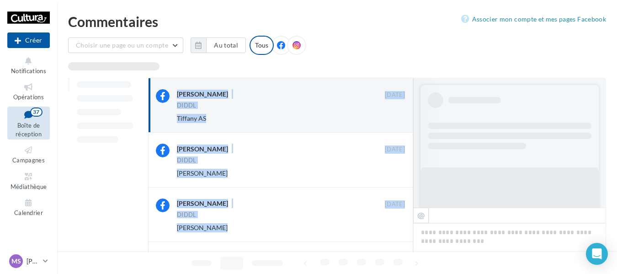
click at [393, 117] on button "Ignorer" at bounding box center [390, 118] width 30 height 13
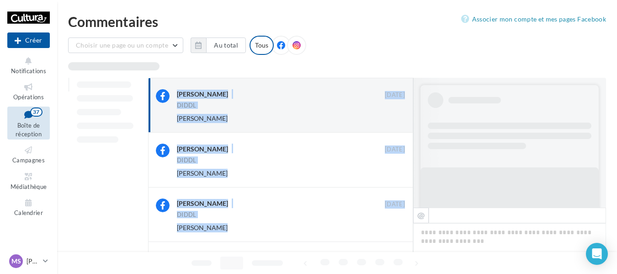
click at [393, 117] on button "Ignorer" at bounding box center [390, 118] width 30 height 13
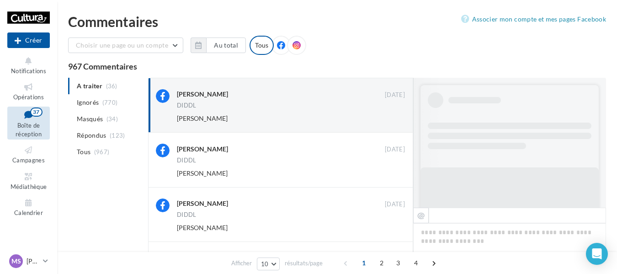
click at [393, 117] on div "Ignorer" at bounding box center [382, 118] width 59 height 13
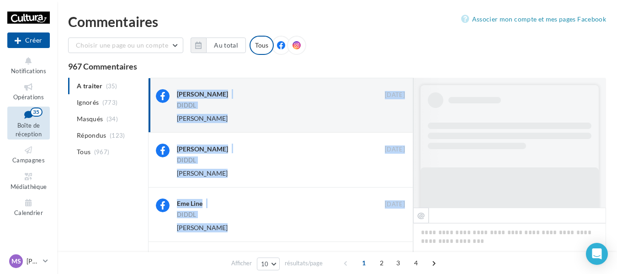
click at [393, 117] on button "Ignorer" at bounding box center [390, 118] width 30 height 13
click at [393, 117] on div "Ignorer" at bounding box center [382, 118] width 59 height 13
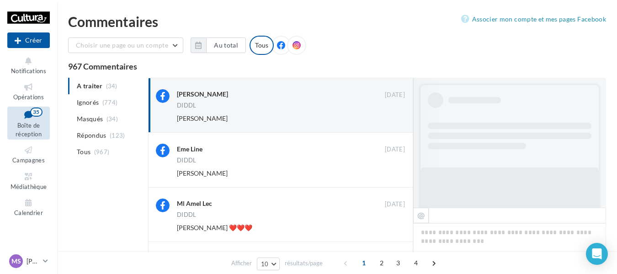
click at [393, 117] on button "Ignorer" at bounding box center [390, 118] width 30 height 13
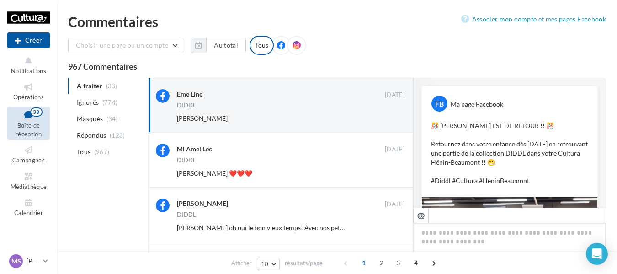
scroll to position [405, 0]
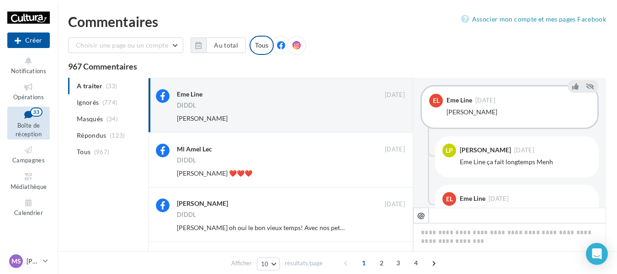
click at [108, 119] on span "(34)" at bounding box center [112, 118] width 11 height 7
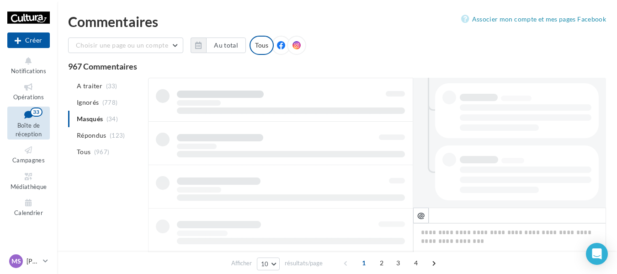
scroll to position [245, 0]
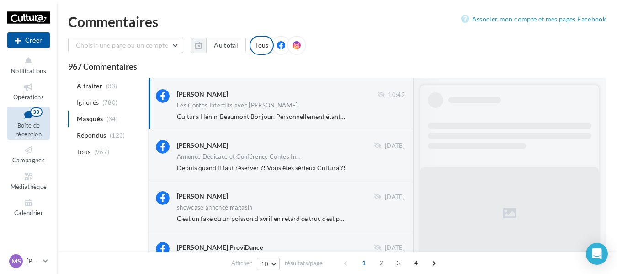
click at [300, 107] on div "Les Contes Interdits avec [PERSON_NAME]" at bounding box center [291, 106] width 228 height 8
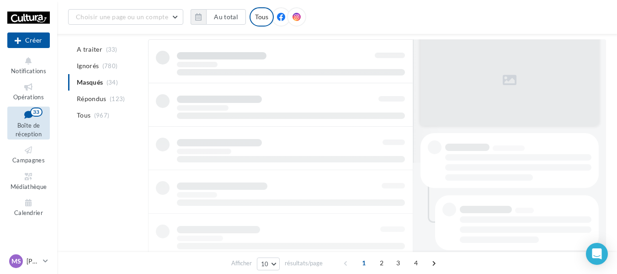
scroll to position [46, 0]
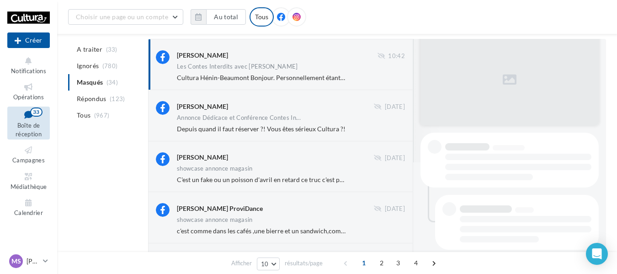
click at [315, 68] on div "Les Contes Interdits avec [PERSON_NAME]" at bounding box center [291, 68] width 228 height 8
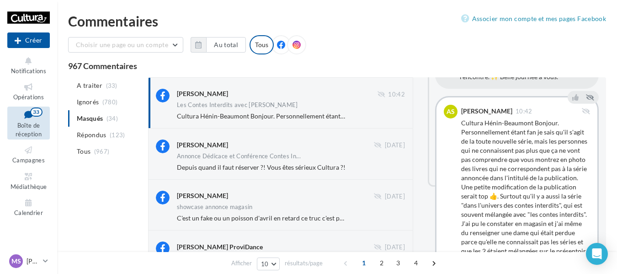
scroll to position [0, 0]
click at [104, 85] on li "A traiter (33)" at bounding box center [106, 86] width 76 height 16
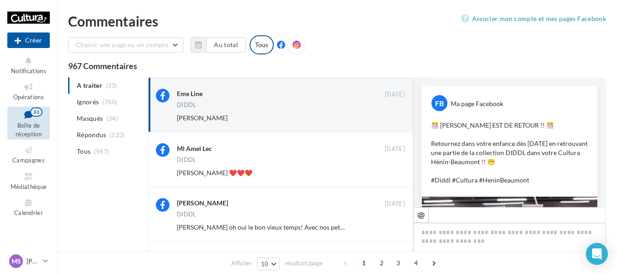
scroll to position [405, 0]
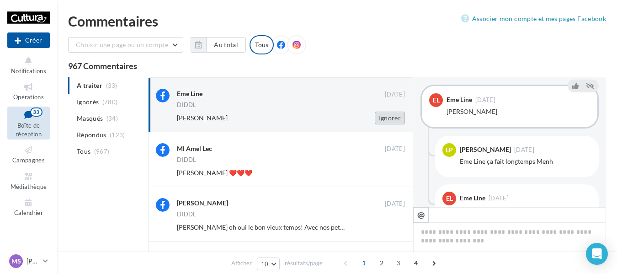
click at [402, 119] on button "Ignorer" at bounding box center [390, 118] width 30 height 13
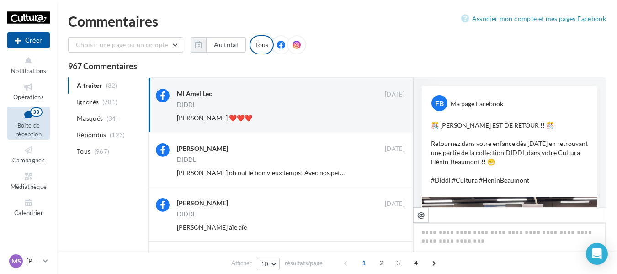
scroll to position [449, 0]
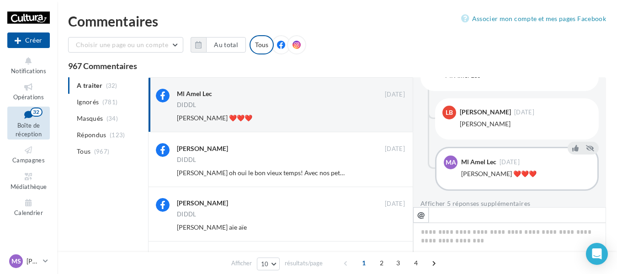
click at [391, 119] on button "Ignorer" at bounding box center [390, 118] width 30 height 13
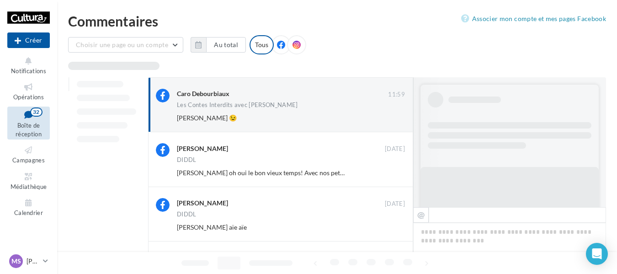
click at [391, 119] on button "Ignorer" at bounding box center [390, 118] width 30 height 13
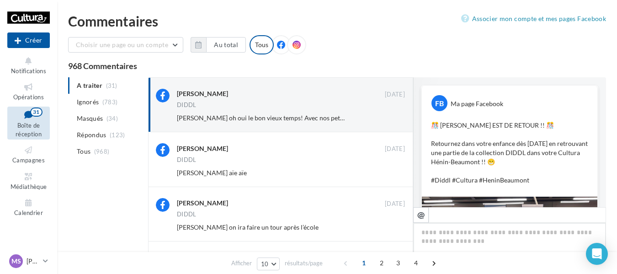
scroll to position [409, 0]
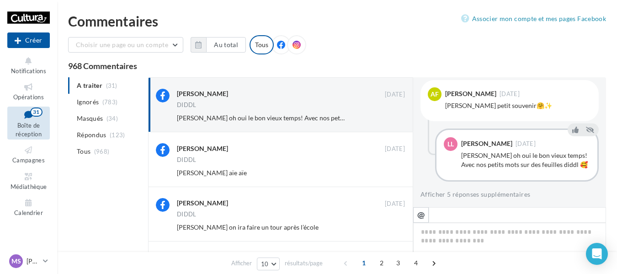
click at [391, 119] on button "Ignorer" at bounding box center [390, 118] width 30 height 13
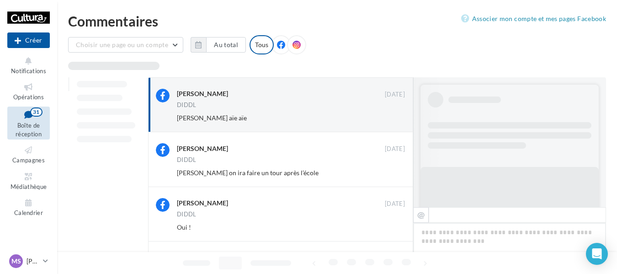
scroll to position [370, 0]
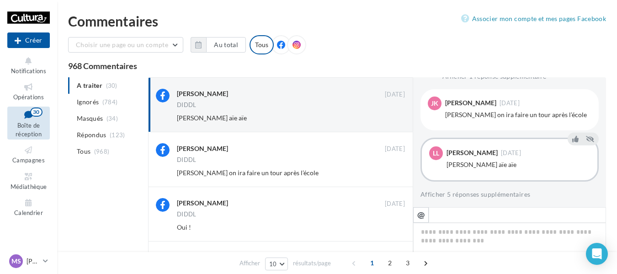
click at [391, 119] on button "Ignorer" at bounding box center [390, 118] width 30 height 13
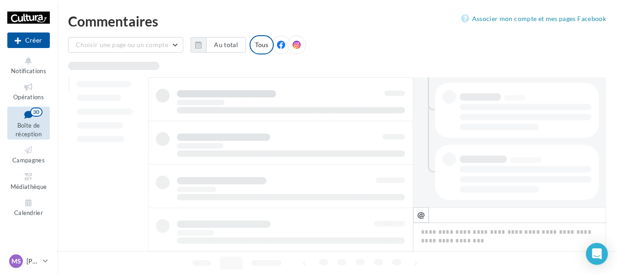
scroll to position [245, 0]
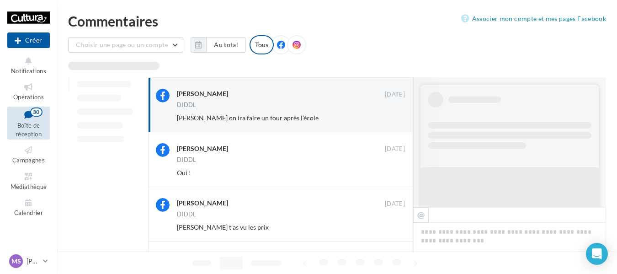
click at [391, 119] on button "Ignorer" at bounding box center [390, 118] width 30 height 13
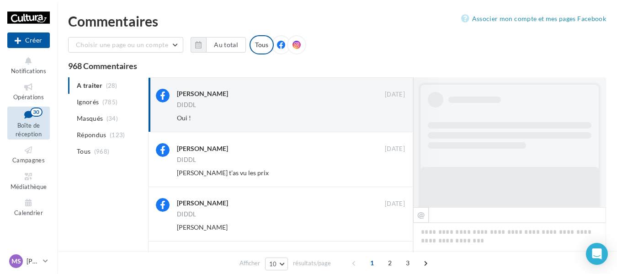
click at [391, 119] on button "Ignorer" at bounding box center [390, 118] width 30 height 13
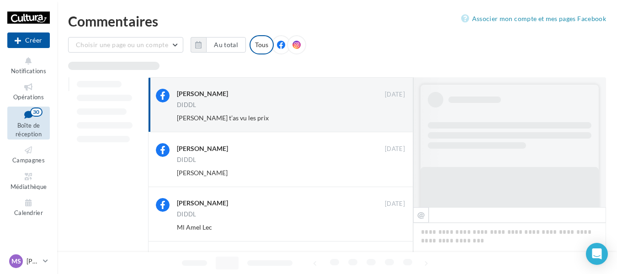
click at [391, 119] on button "Ignorer" at bounding box center [390, 118] width 30 height 13
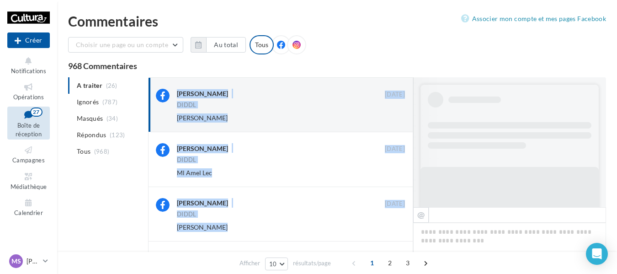
click at [391, 119] on button "Ignorer" at bounding box center [390, 118] width 30 height 13
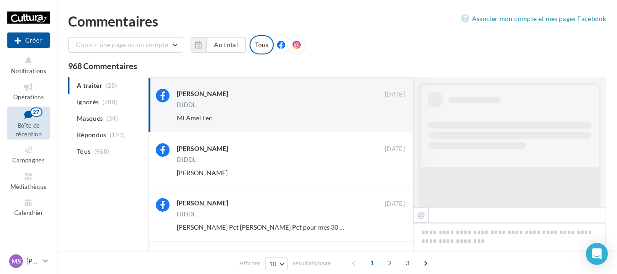
scroll to position [405, 0]
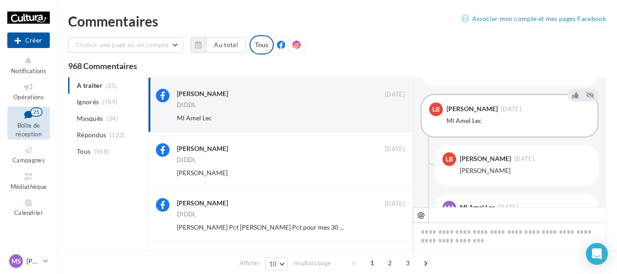
click at [391, 119] on button "Ignorer" at bounding box center [390, 118] width 30 height 13
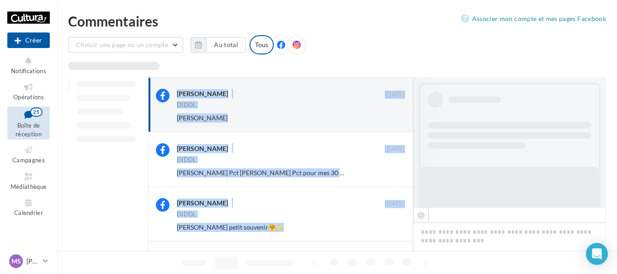
click at [391, 119] on button "Ignorer" at bounding box center [390, 118] width 30 height 13
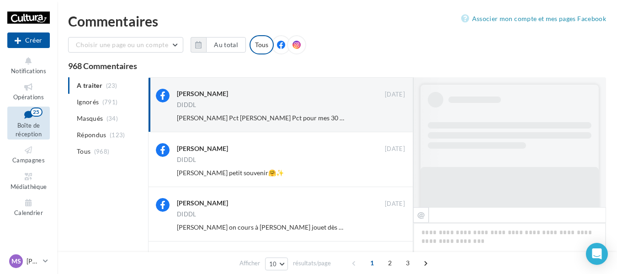
scroll to position [370, 0]
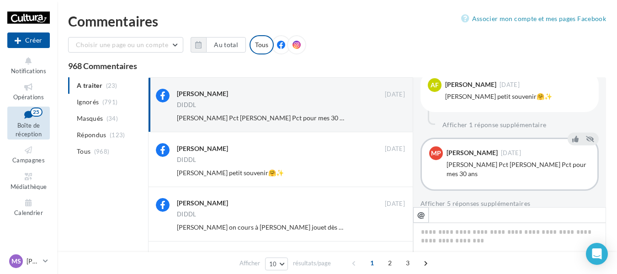
click at [391, 119] on button "Ignorer" at bounding box center [390, 118] width 30 height 13
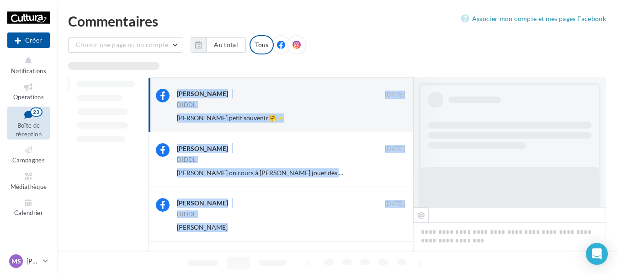
click at [391, 119] on button "Ignorer" at bounding box center [390, 118] width 30 height 13
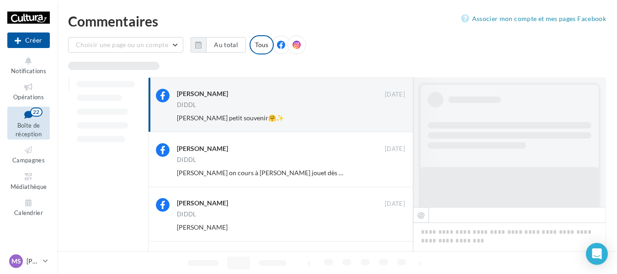
click at [391, 119] on div "Ignorer" at bounding box center [382, 118] width 59 height 13
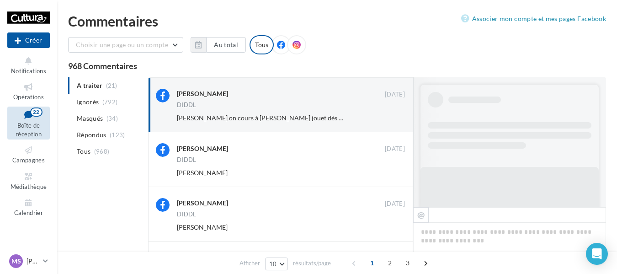
click at [391, 119] on button "Ignorer" at bounding box center [390, 118] width 30 height 13
click at [391, 119] on div "Ignorer" at bounding box center [382, 118] width 59 height 13
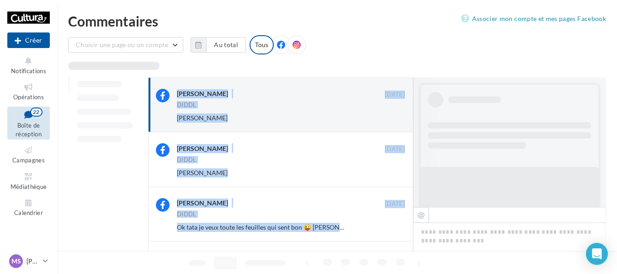
click at [391, 119] on button "Ignorer" at bounding box center [390, 118] width 30 height 13
click at [391, 119] on div "Ignorer" at bounding box center [382, 118] width 59 height 13
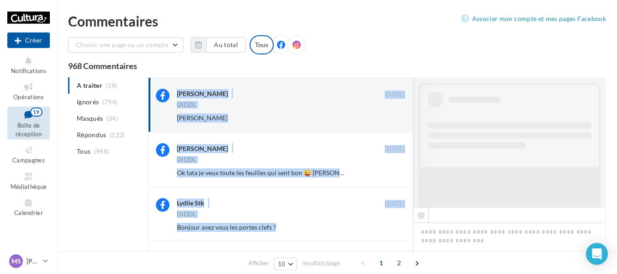
click at [391, 119] on button "Ignorer" at bounding box center [390, 118] width 30 height 13
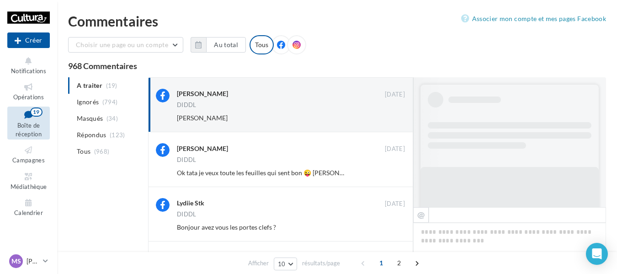
click at [391, 119] on div "Ignorer" at bounding box center [382, 118] width 59 height 13
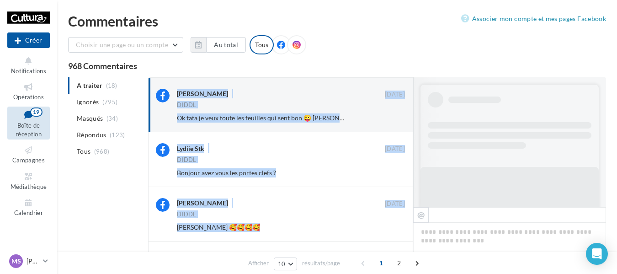
click at [391, 119] on button "Ignorer" at bounding box center [390, 118] width 30 height 13
click at [391, 119] on div "Ignorer" at bounding box center [382, 118] width 59 height 13
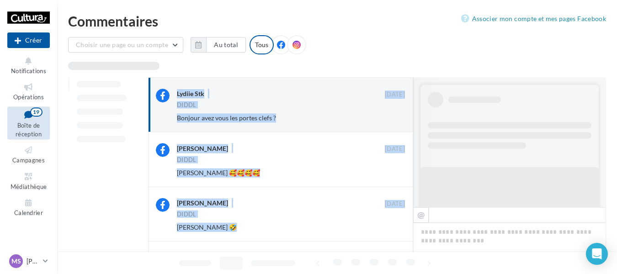
click at [391, 119] on button "Ignorer" at bounding box center [390, 118] width 30 height 13
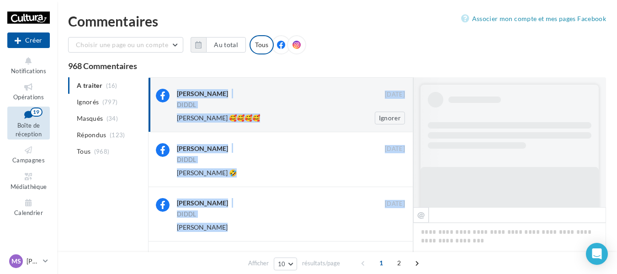
click at [344, 114] on div "[PERSON_NAME] 🥰🥰🥰🥰" at bounding box center [261, 117] width 169 height 9
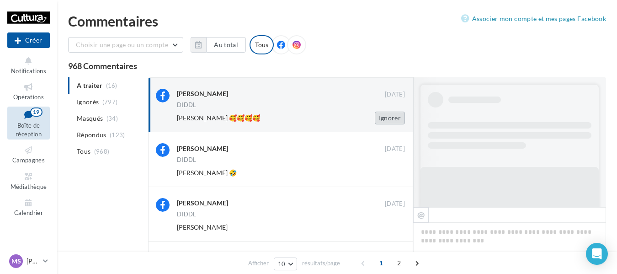
click at [378, 113] on button "Ignorer" at bounding box center [390, 118] width 30 height 13
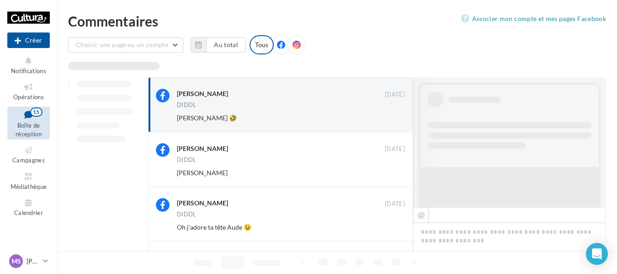
click at [390, 117] on button "Ignorer" at bounding box center [390, 118] width 30 height 13
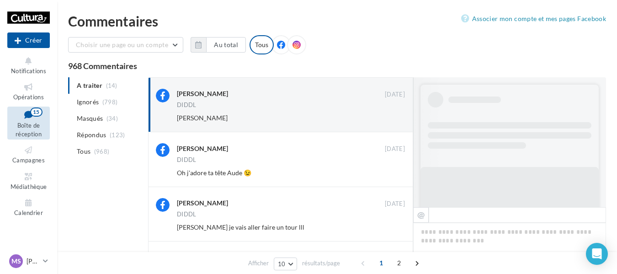
click at [390, 117] on button "Ignorer" at bounding box center [390, 118] width 30 height 13
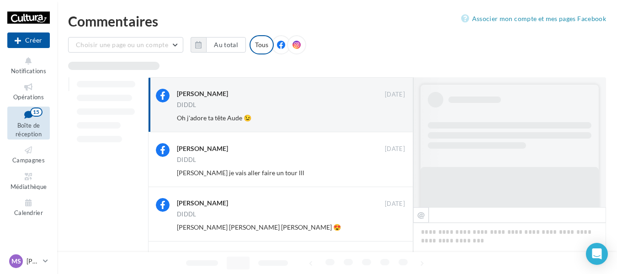
click at [390, 117] on button "Ignorer" at bounding box center [390, 118] width 30 height 13
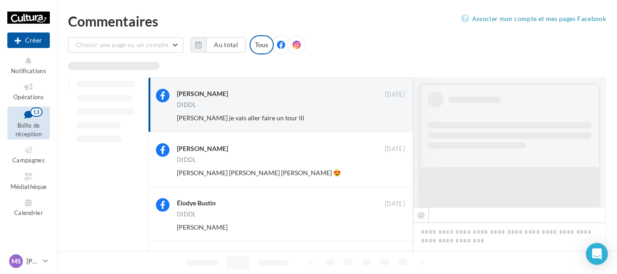
click at [390, 117] on button "Ignorer" at bounding box center [390, 118] width 30 height 13
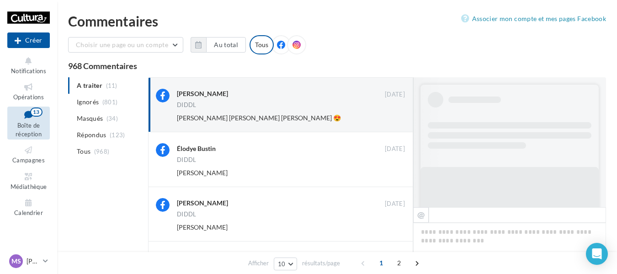
click at [390, 117] on button "Ignorer" at bounding box center [390, 118] width 30 height 13
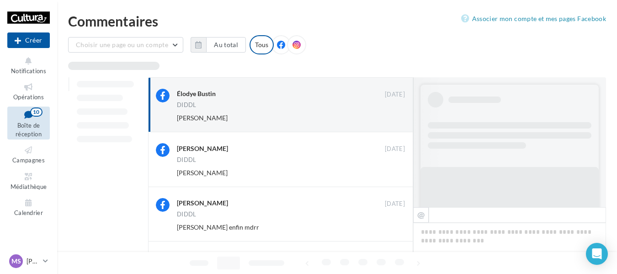
click at [390, 117] on button "Ignorer" at bounding box center [390, 118] width 30 height 13
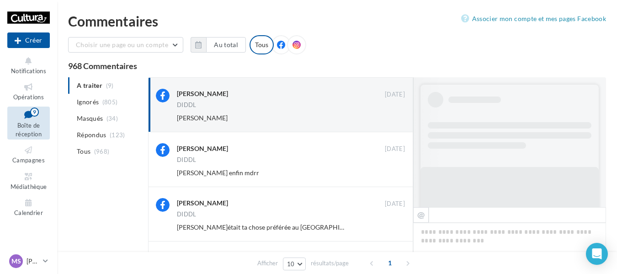
click at [393, 117] on button "Ignorer" at bounding box center [390, 118] width 30 height 13
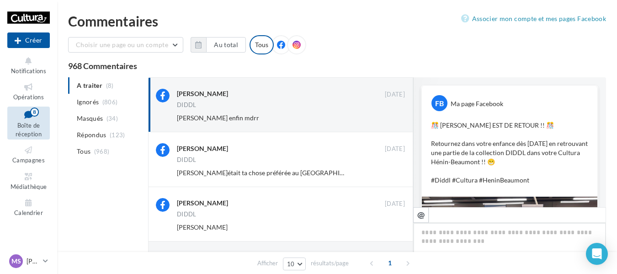
scroll to position [370, 0]
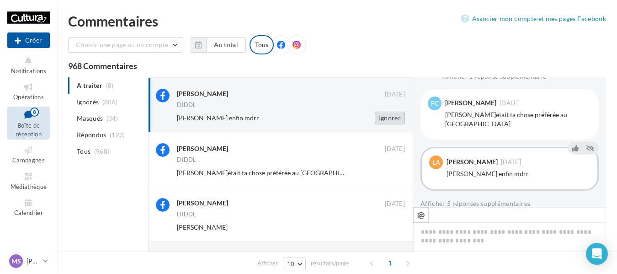
click at [396, 117] on button "Ignorer" at bounding box center [390, 118] width 30 height 13
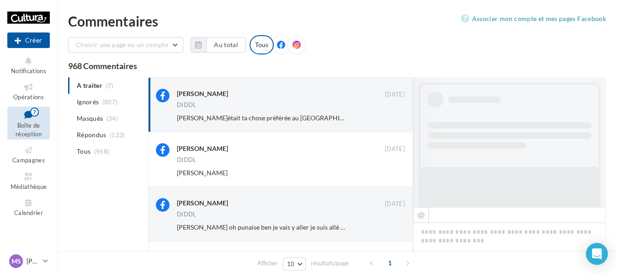
click at [396, 117] on button "Ignorer" at bounding box center [390, 118] width 30 height 13
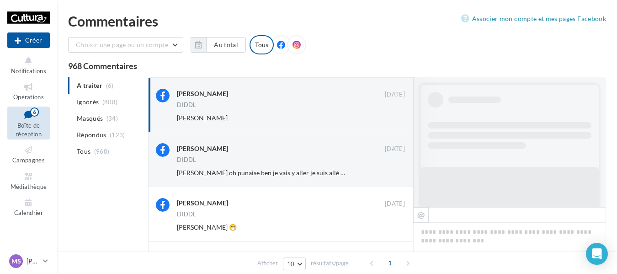
click at [396, 117] on button "Ignorer" at bounding box center [390, 118] width 30 height 13
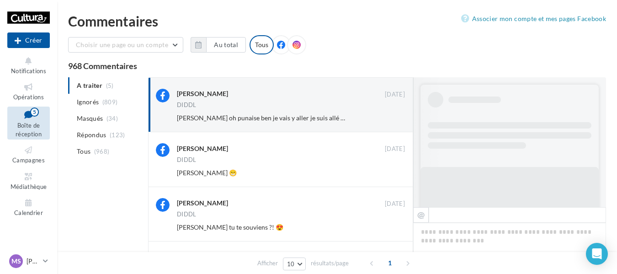
click at [396, 112] on button "Ignorer" at bounding box center [390, 118] width 30 height 13
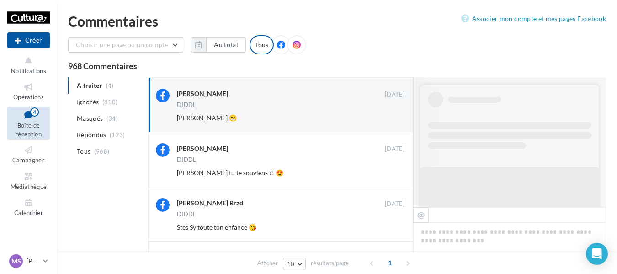
click at [393, 115] on button "Ignorer" at bounding box center [390, 118] width 30 height 13
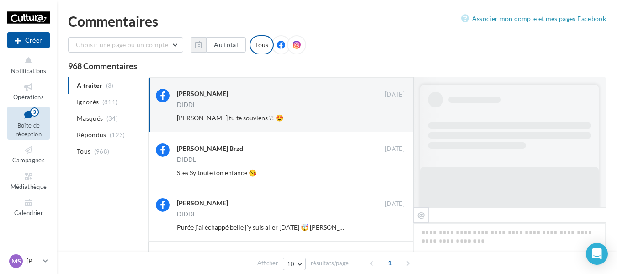
scroll to position [388, 0]
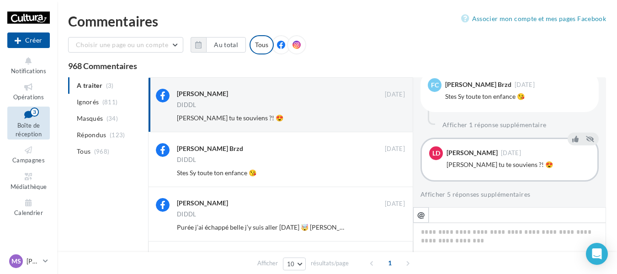
click at [393, 115] on button "Ignorer" at bounding box center [390, 118] width 30 height 13
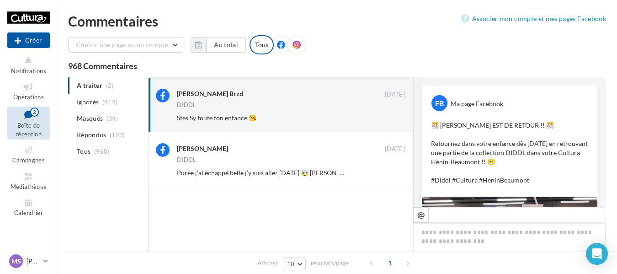
scroll to position [450, 0]
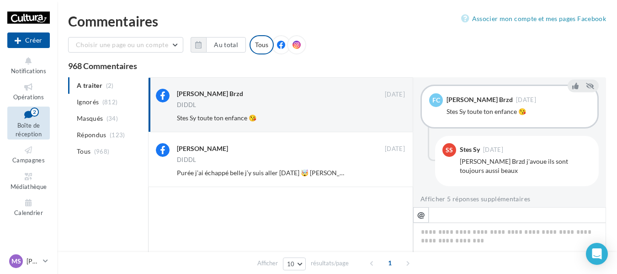
click at [393, 115] on button "Ignorer" at bounding box center [390, 118] width 30 height 13
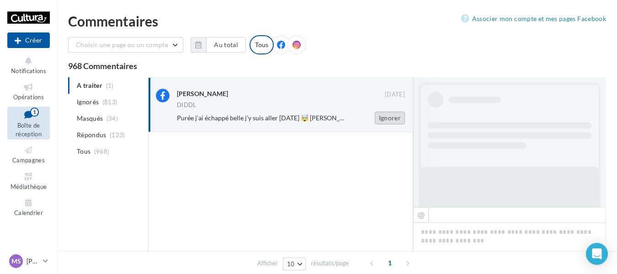
click at [395, 115] on button "Ignorer" at bounding box center [390, 118] width 30 height 13
